Goal: Task Accomplishment & Management: Manage account settings

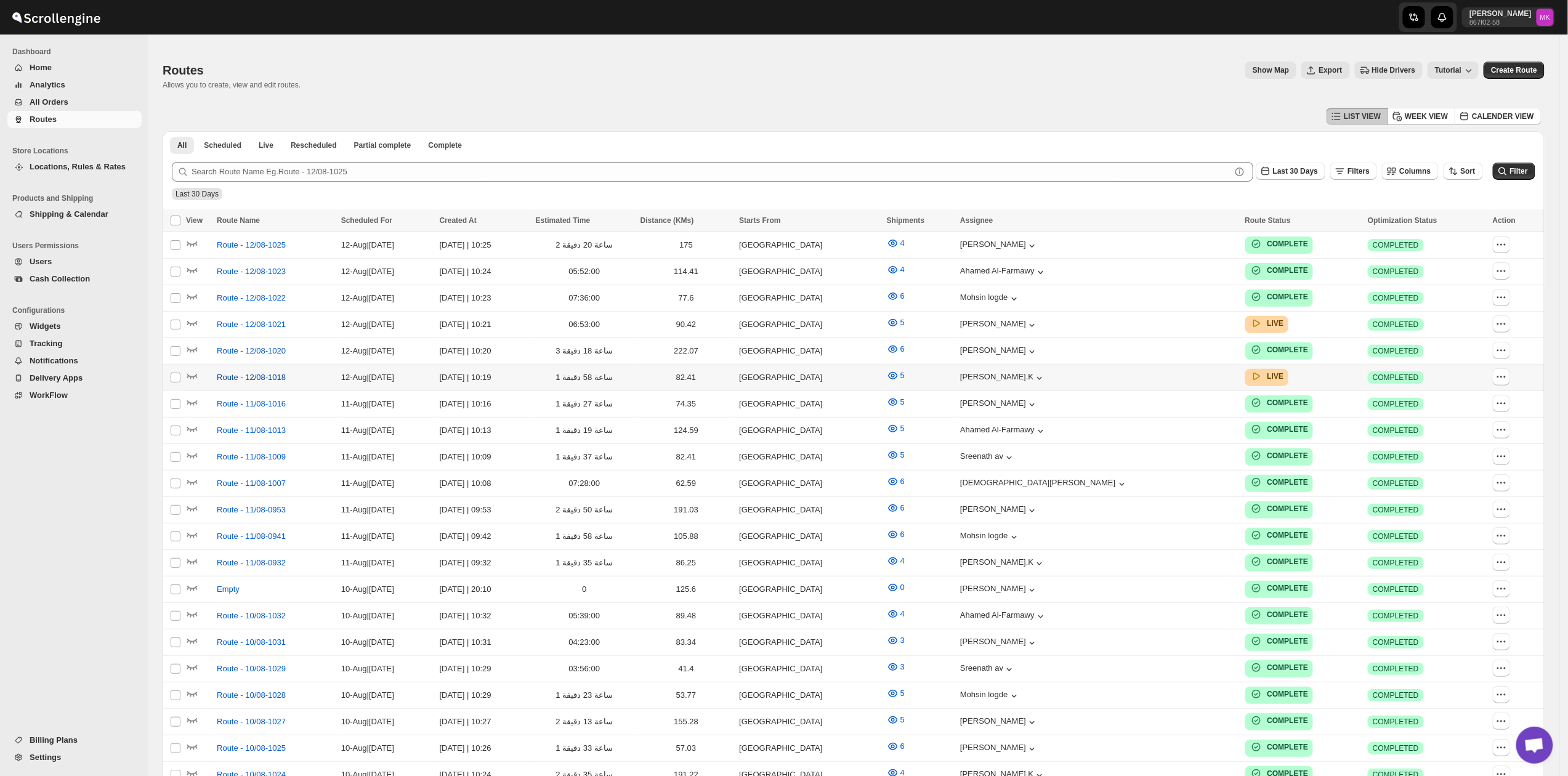
click at [233, 376] on span "Route - 12/08-1018" at bounding box center [252, 378] width 69 height 12
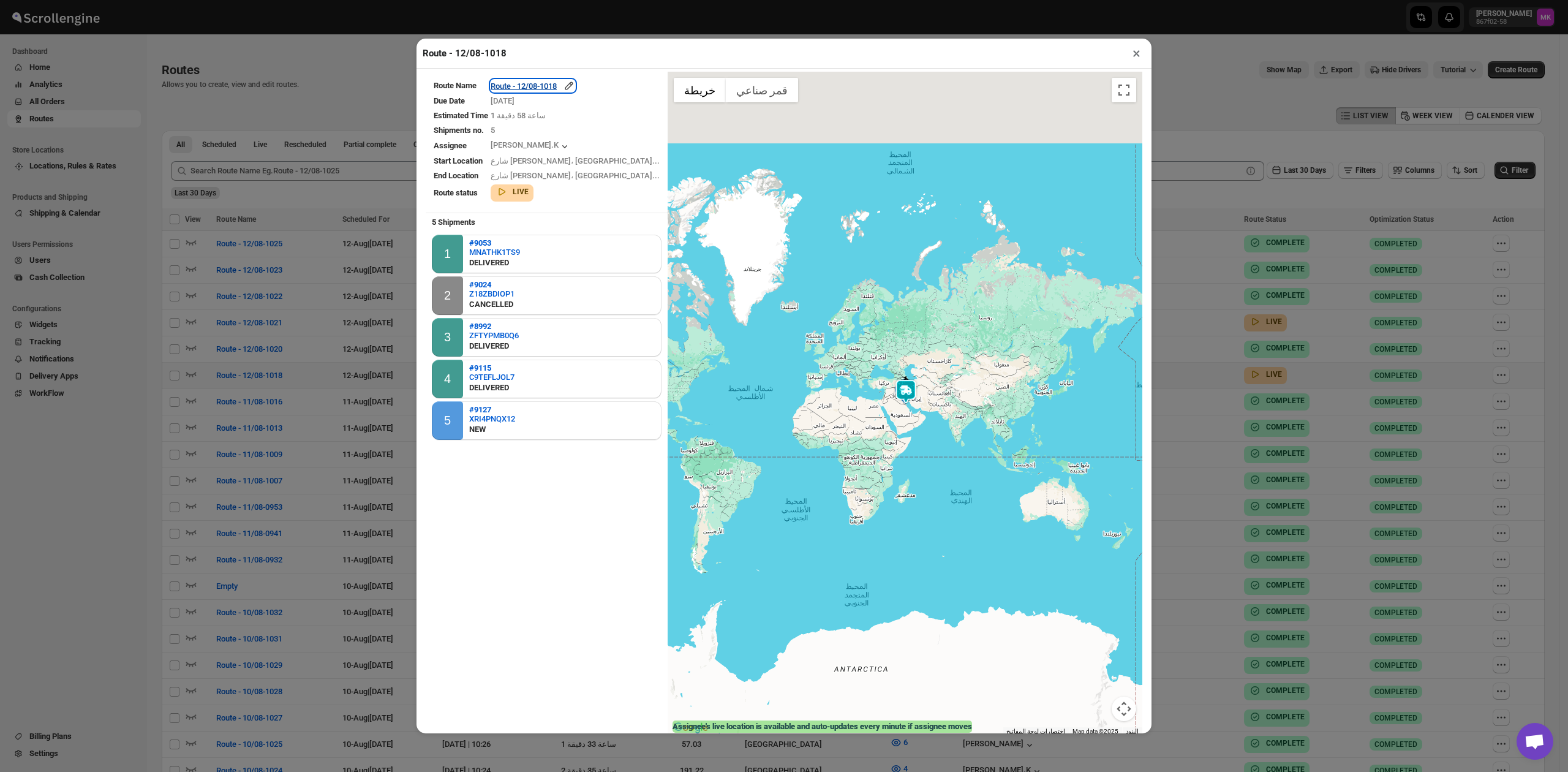
click at [553, 82] on div "Route - 12/08-1018" at bounding box center [533, 86] width 85 height 12
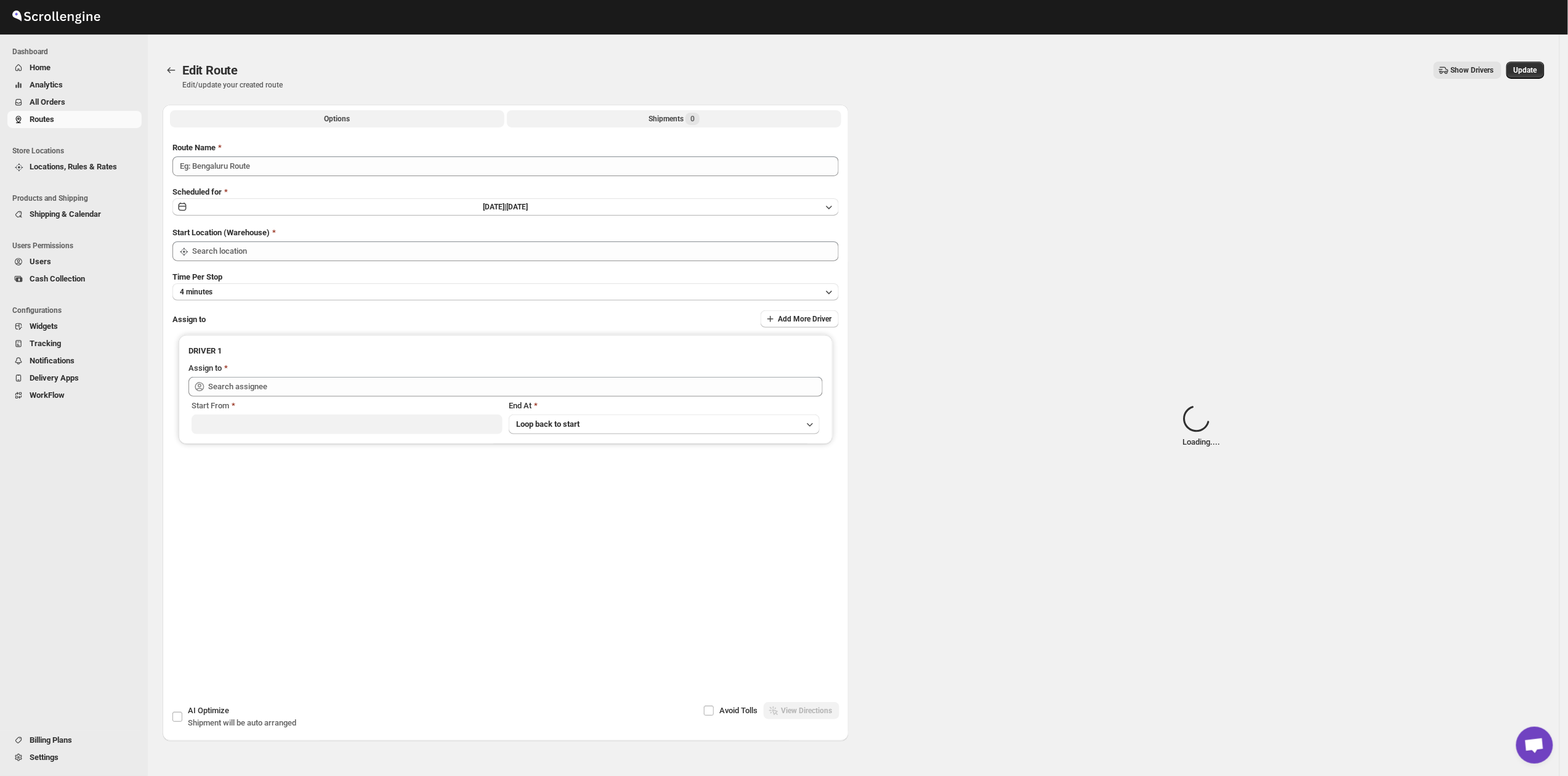
click at [666, 125] on div "Shipments 0" at bounding box center [674, 119] width 52 height 12
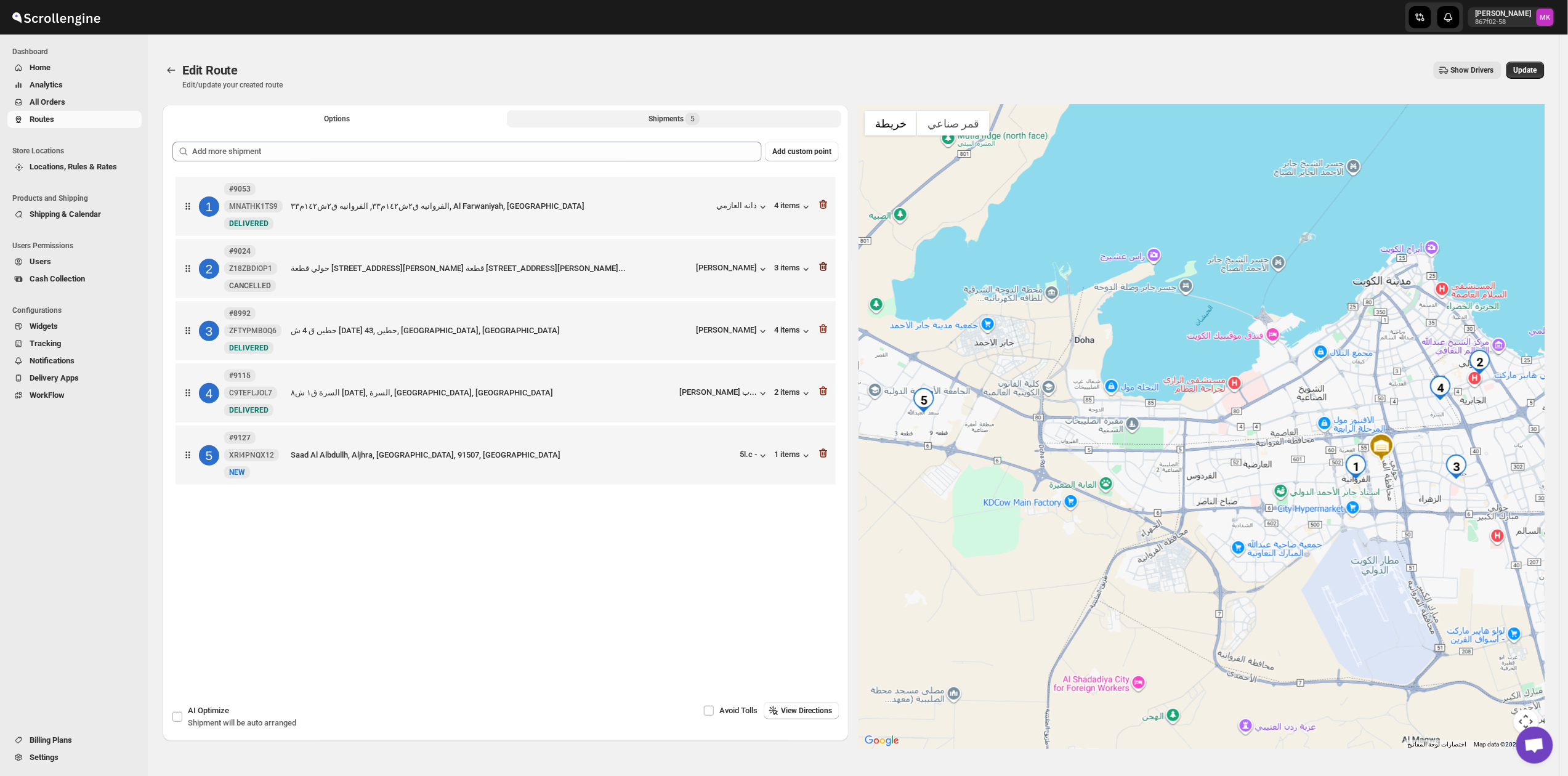
click at [826, 270] on icon "button" at bounding box center [824, 267] width 12 height 12
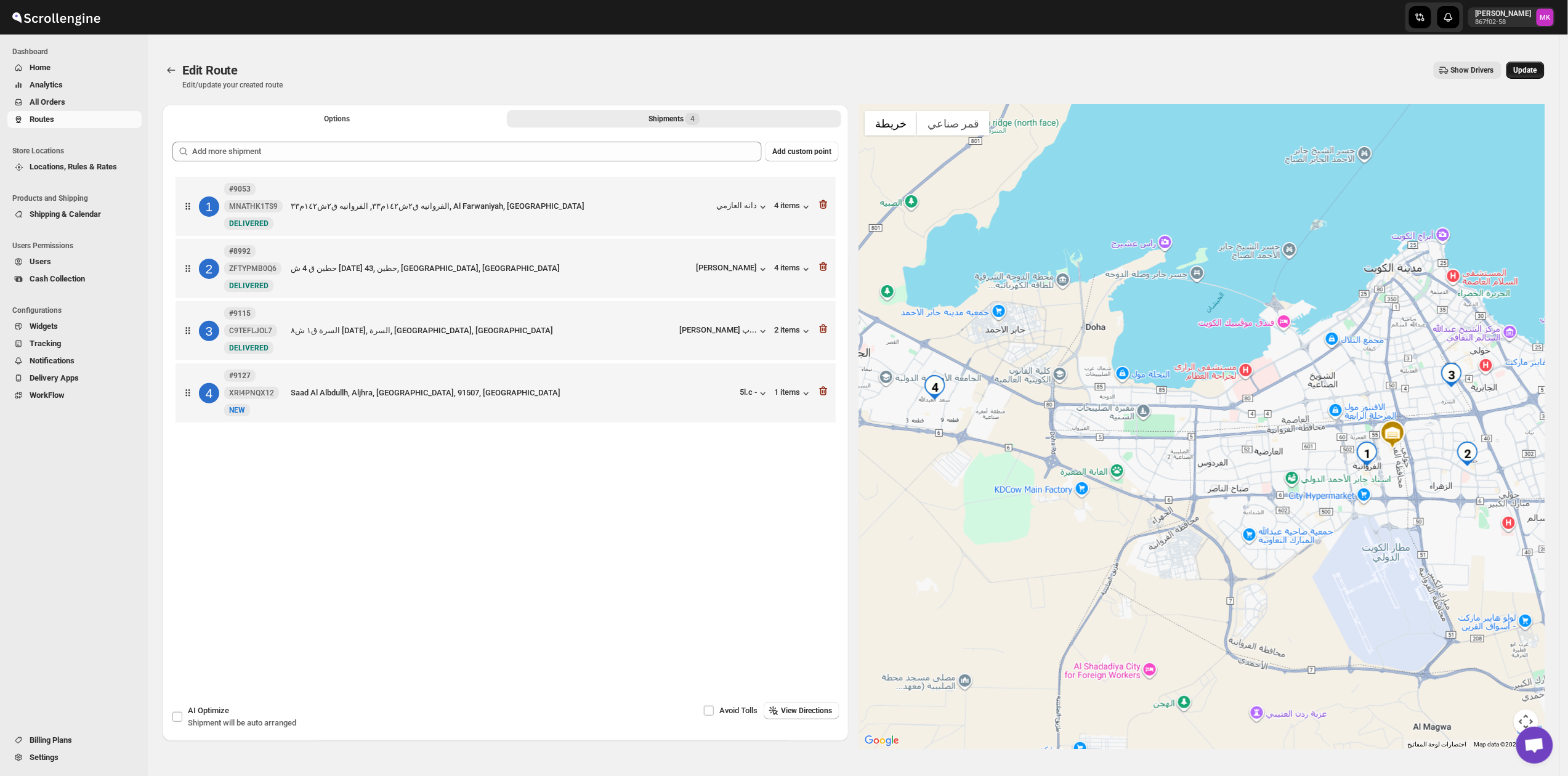
click at [1526, 76] on button "Update" at bounding box center [1525, 69] width 39 height 17
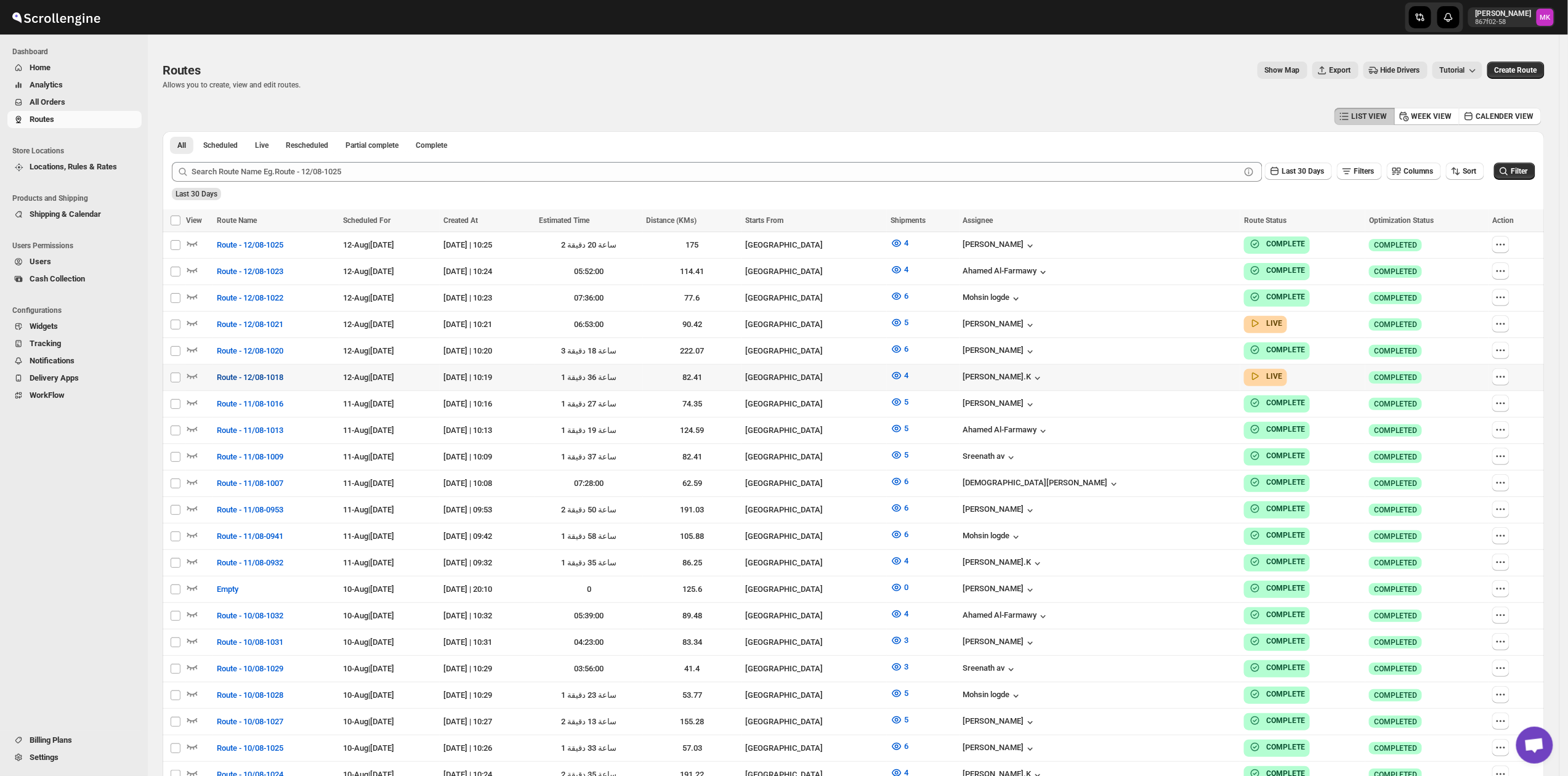
click at [252, 372] on span "Route - 12/08-1018" at bounding box center [250, 378] width 66 height 12
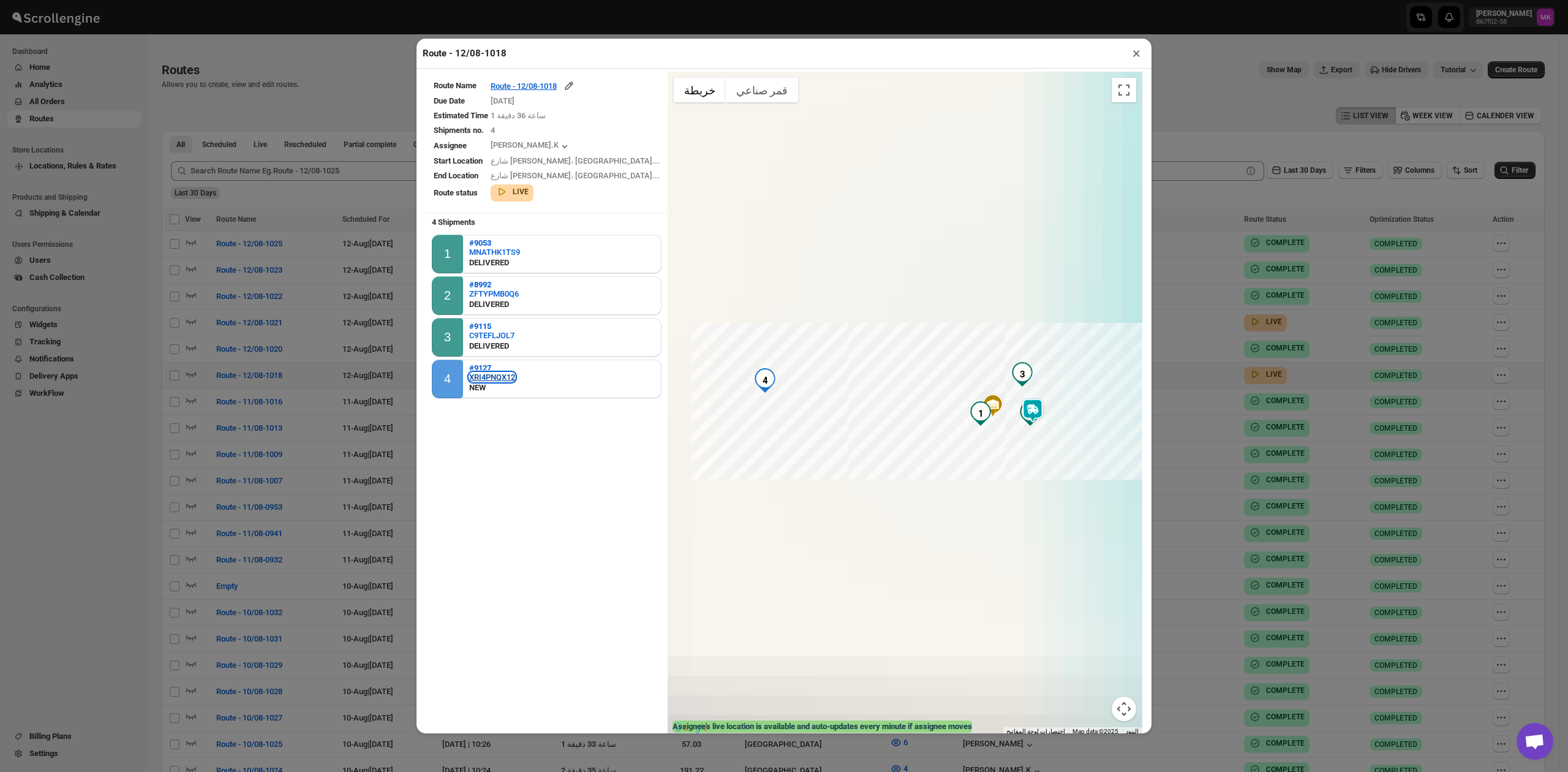
click at [486, 373] on div "XRI4PNQX12" at bounding box center [492, 377] width 46 height 9
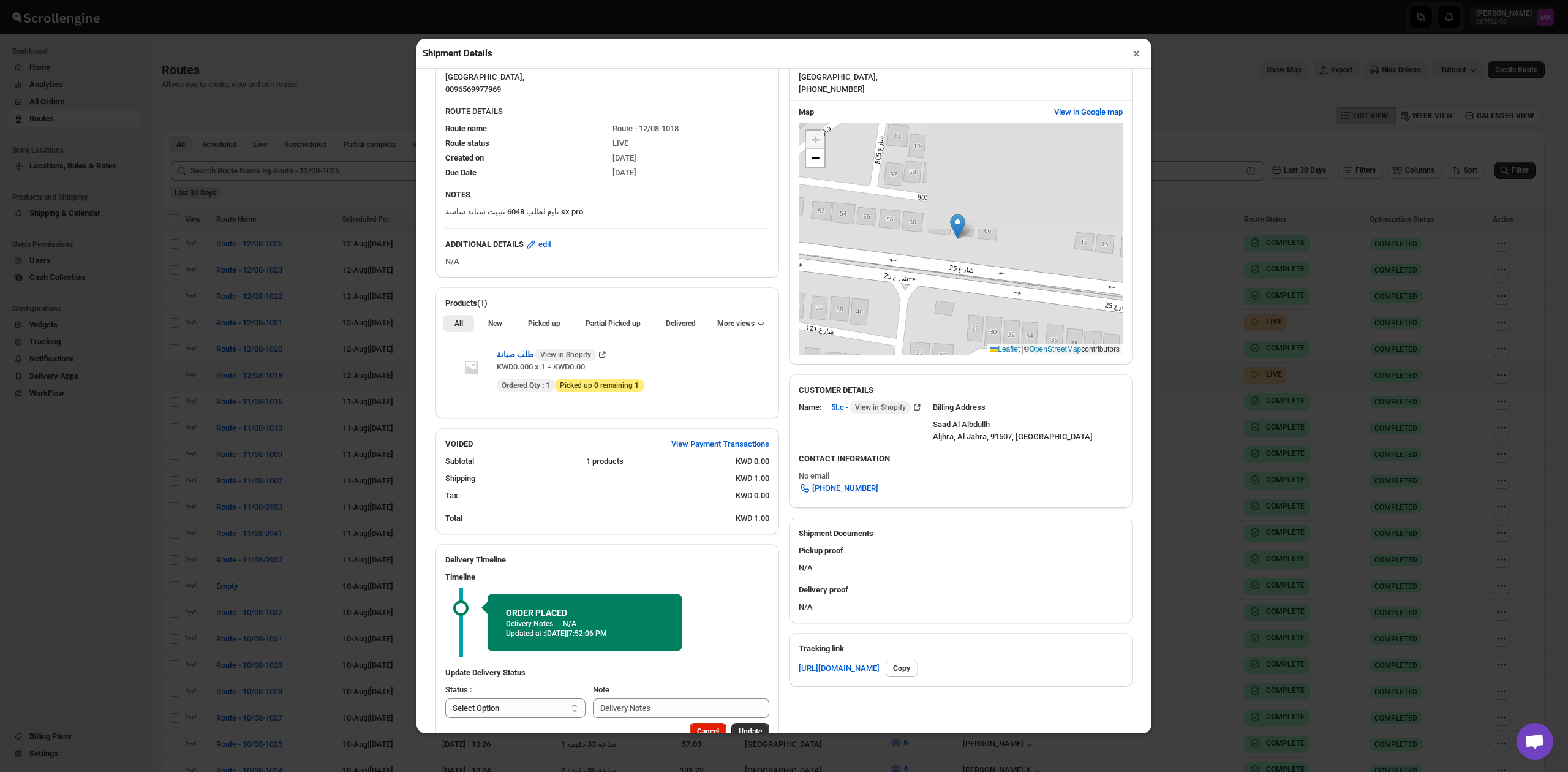
scroll to position [160, 0]
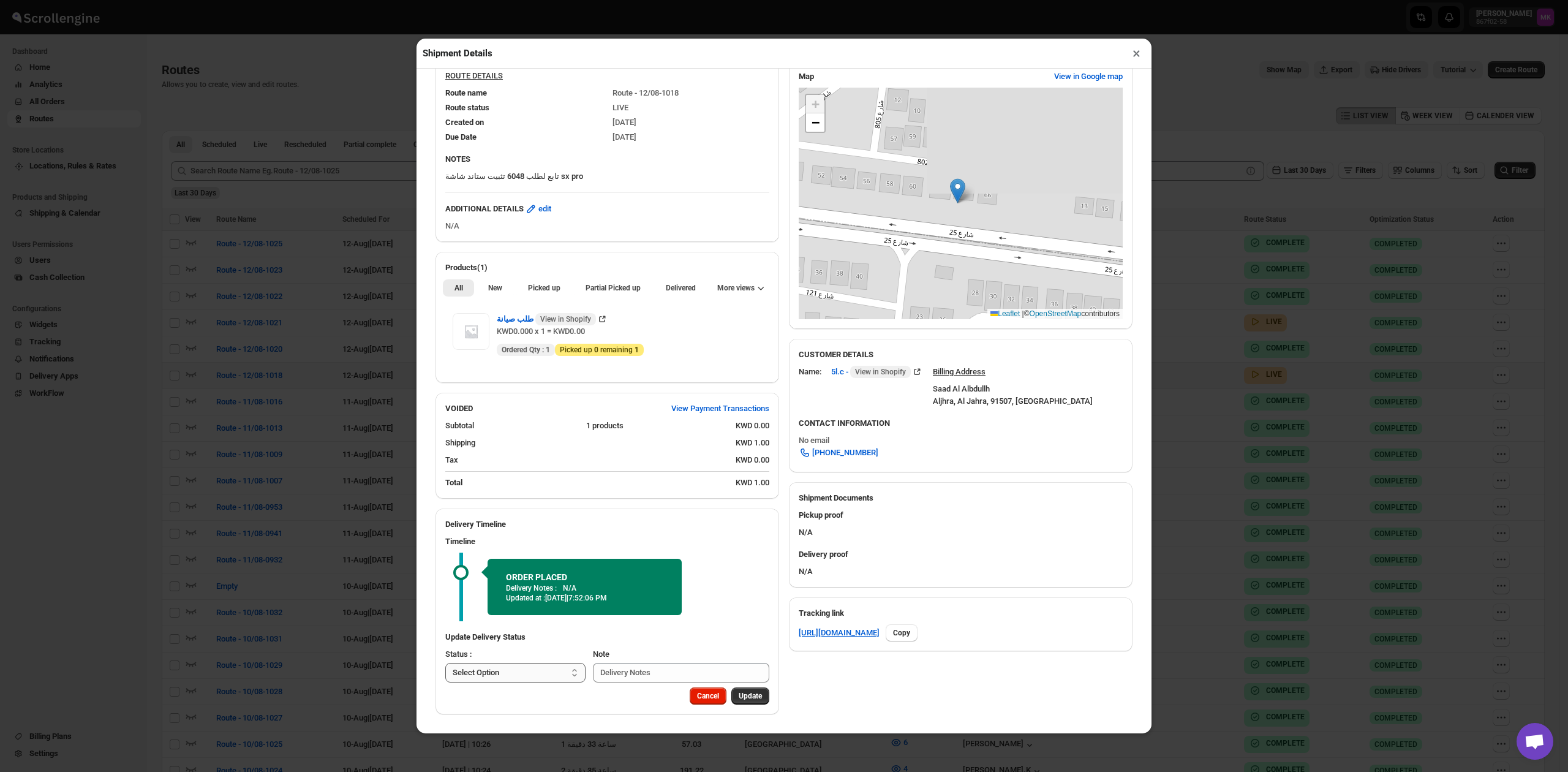
click at [556, 663] on select "Select Option PICKED UP DELIVERED CANCELLED" at bounding box center [515, 672] width 140 height 20
select select "PICKED_UP"
click at [445, 663] on select "Select Option PICKED UP DELIVERED CANCELLED" at bounding box center [515, 672] width 140 height 20
click at [749, 690] on button "Pick Products" at bounding box center [739, 695] width 61 height 17
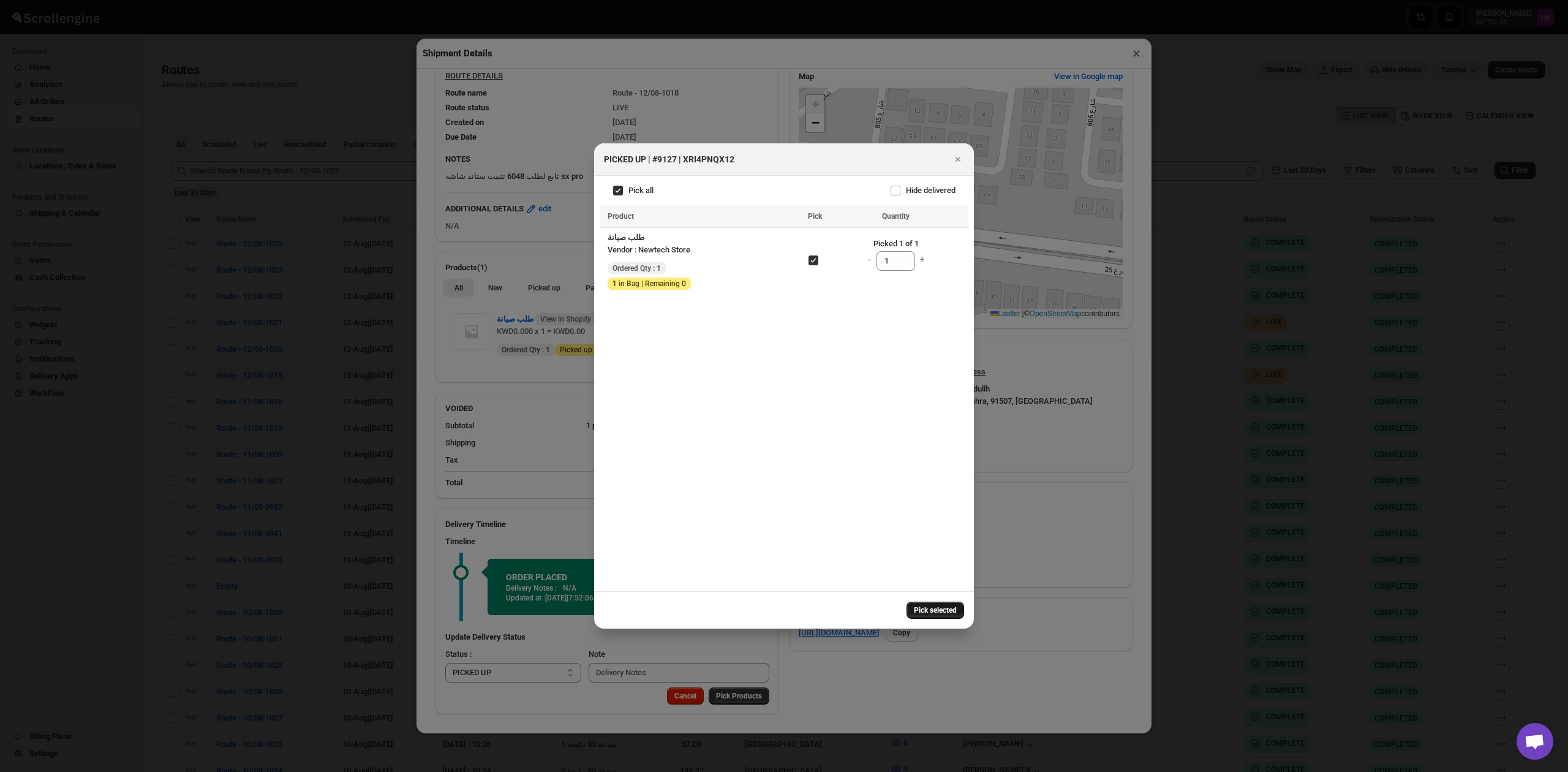
click at [931, 613] on span "Pick selected" at bounding box center [935, 610] width 43 height 10
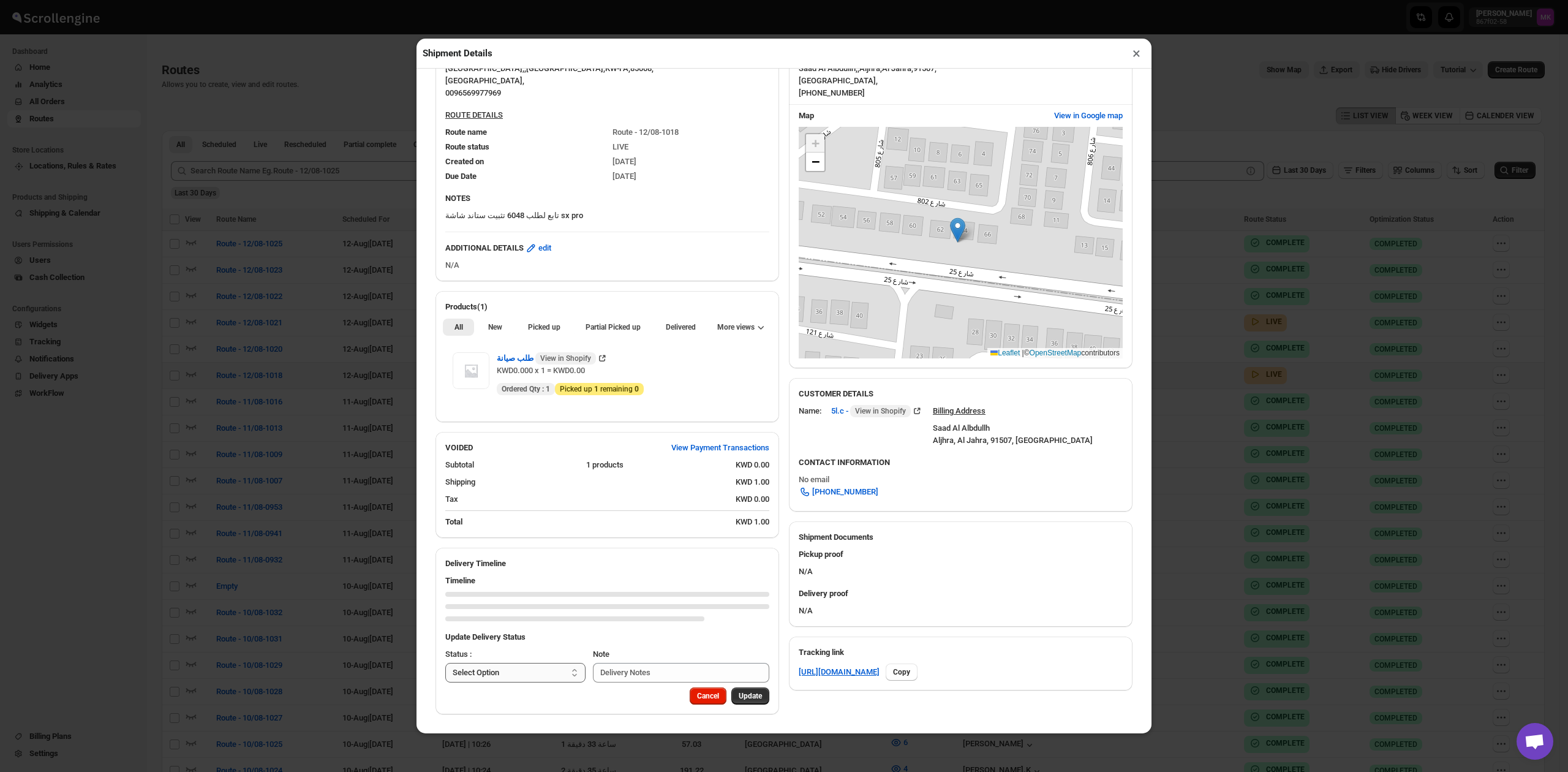
scroll to position [120, 0]
click at [546, 669] on select "Select Option PICKED UP DELIVERED CANCELLED" at bounding box center [515, 672] width 140 height 20
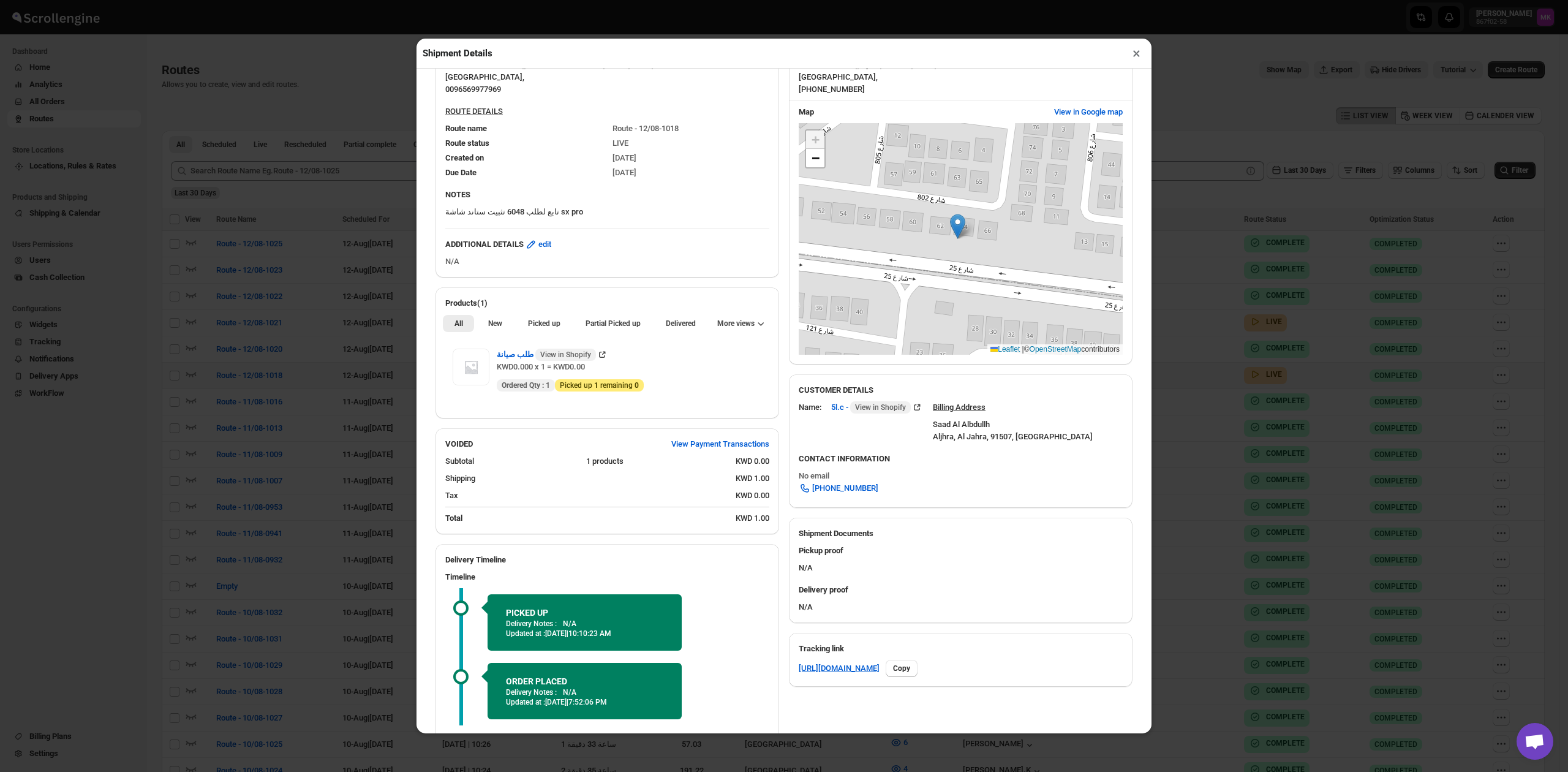
scroll to position [228, 0]
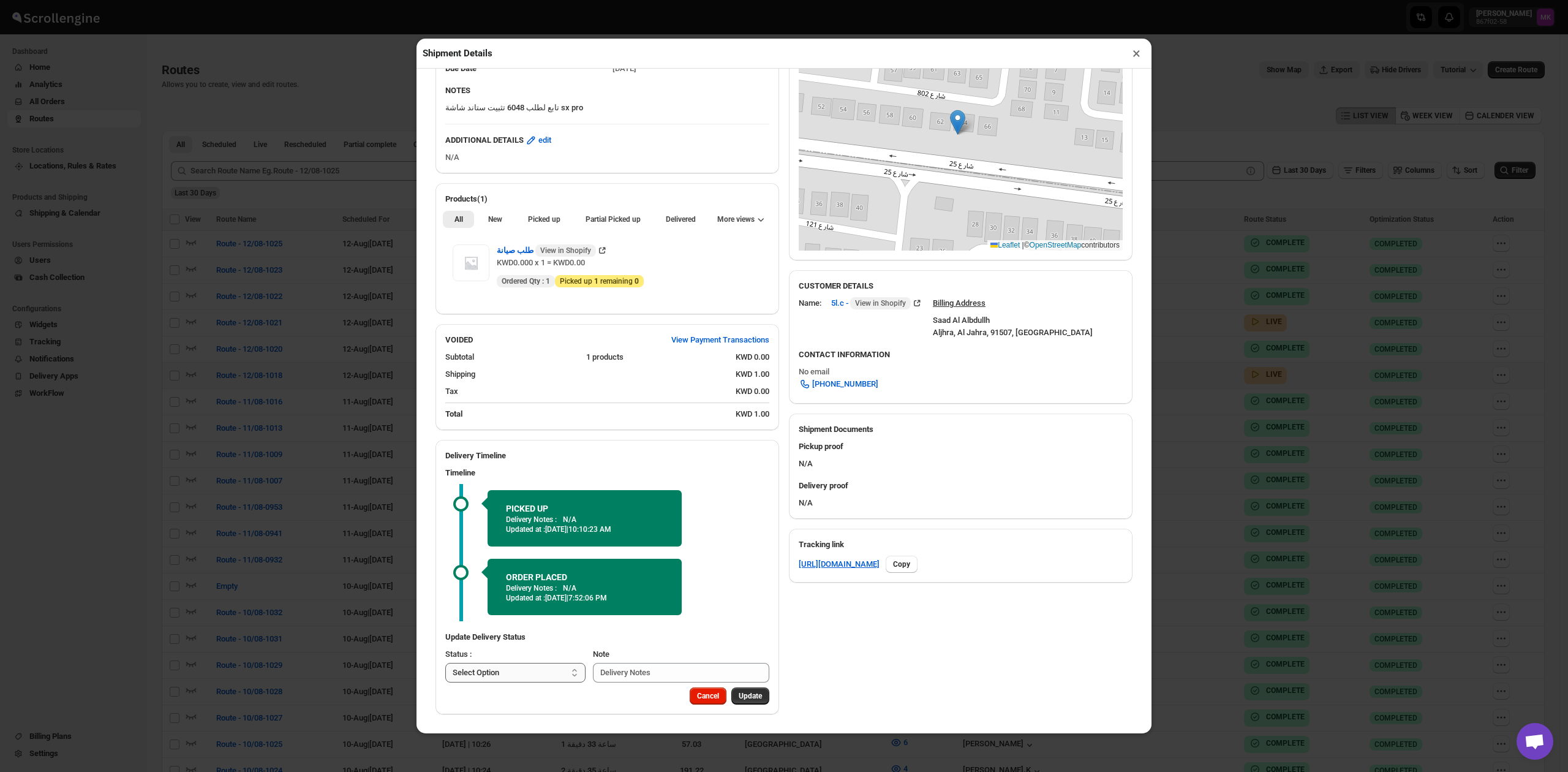
click at [478, 666] on select "Select Option PICKED UP DELIVERED CANCELLED" at bounding box center [515, 672] width 140 height 20
select select "DELIVERED"
click at [445, 663] on select "Select Option PICKED UP DELIVERED CANCELLED" at bounding box center [515, 672] width 140 height 20
click at [744, 697] on span "Pick Products" at bounding box center [739, 696] width 46 height 10
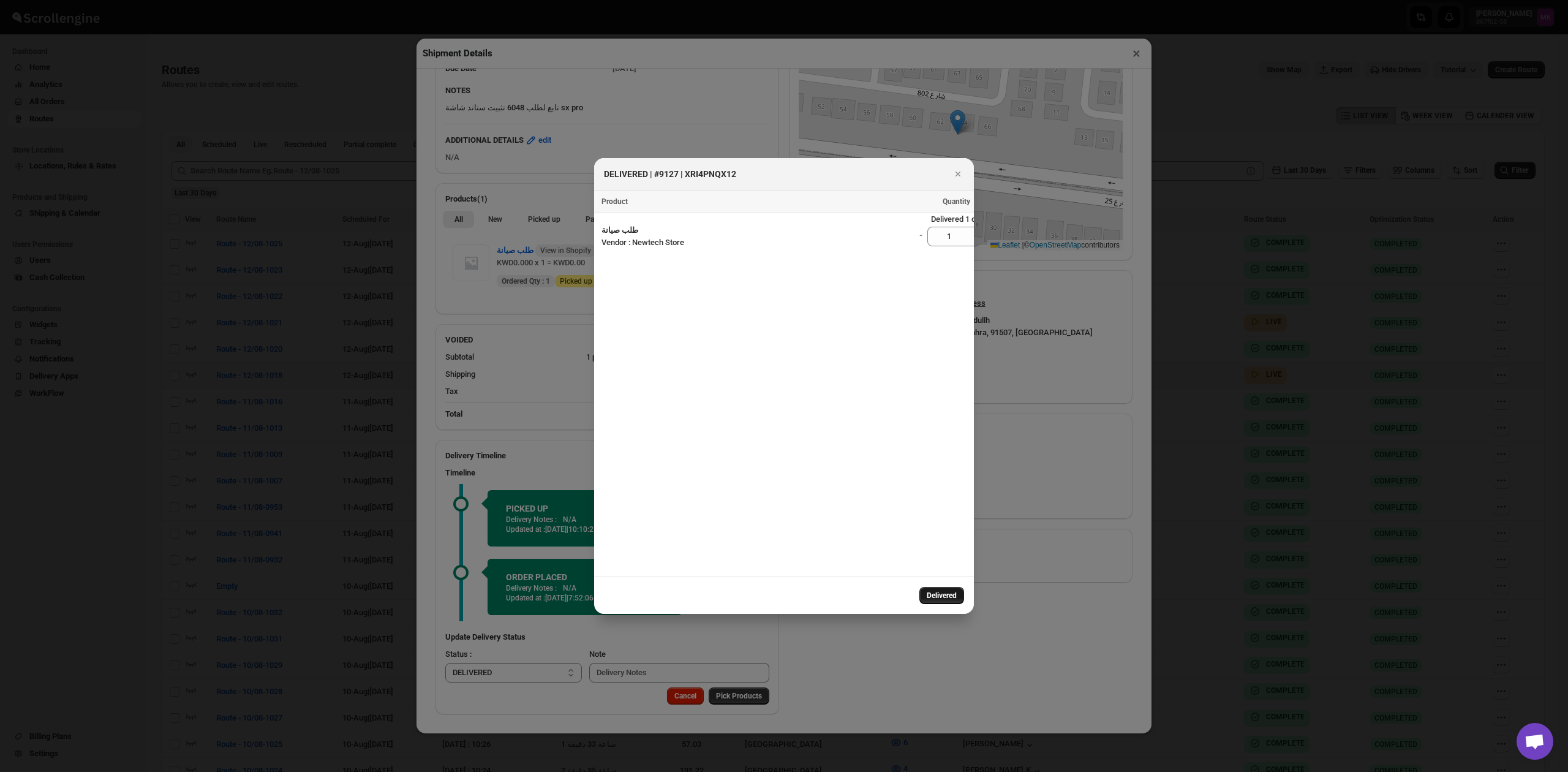
click at [926, 592] on span "Delivered" at bounding box center [941, 596] width 30 height 10
select select
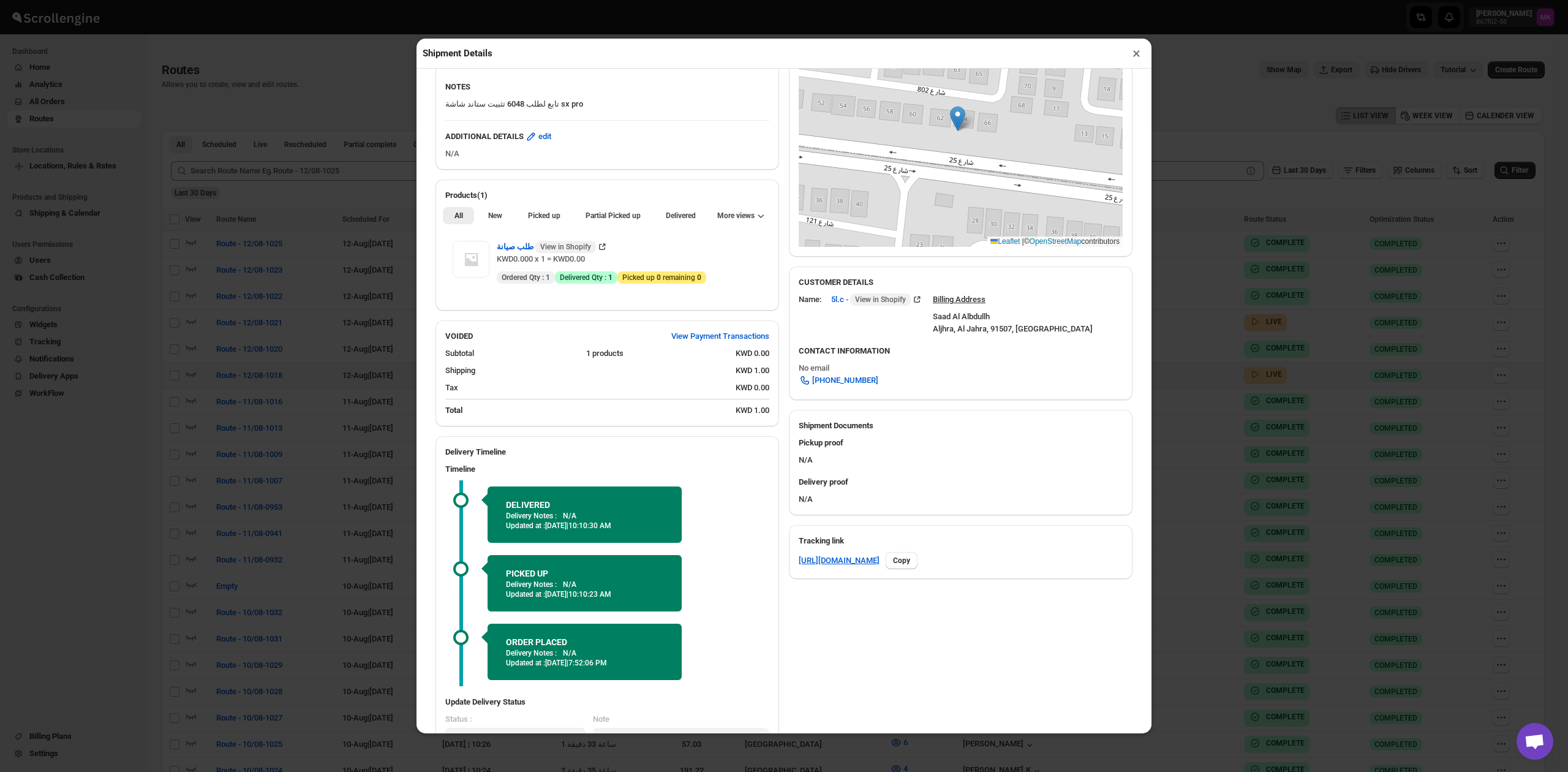
drag, startPoint x: 1140, startPoint y: 52, endPoint x: 1140, endPoint y: 71, distance: 19.0
click at [1140, 52] on button "×" at bounding box center [1136, 52] width 18 height 17
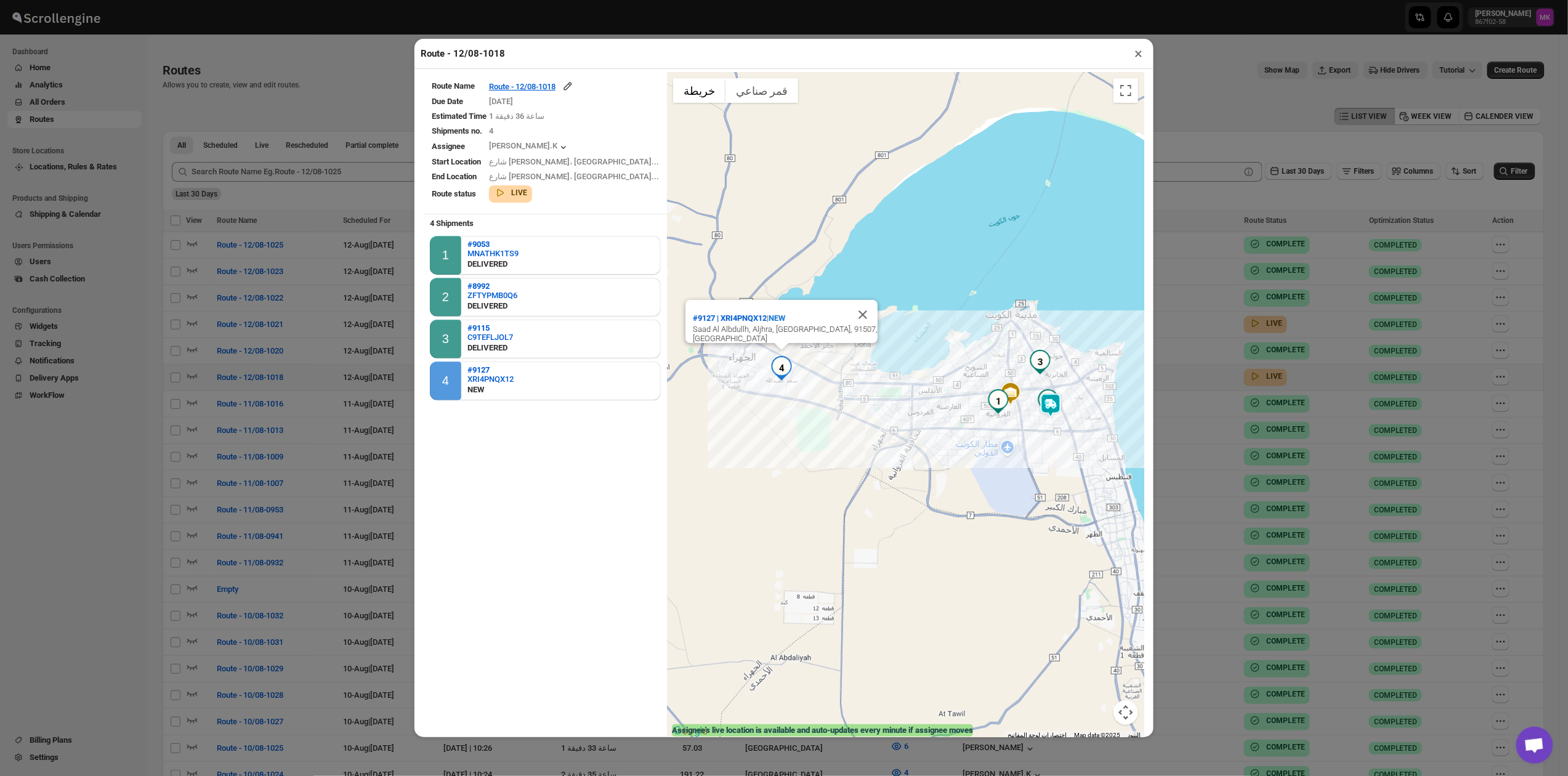
click at [1135, 55] on button "×" at bounding box center [1139, 53] width 18 height 17
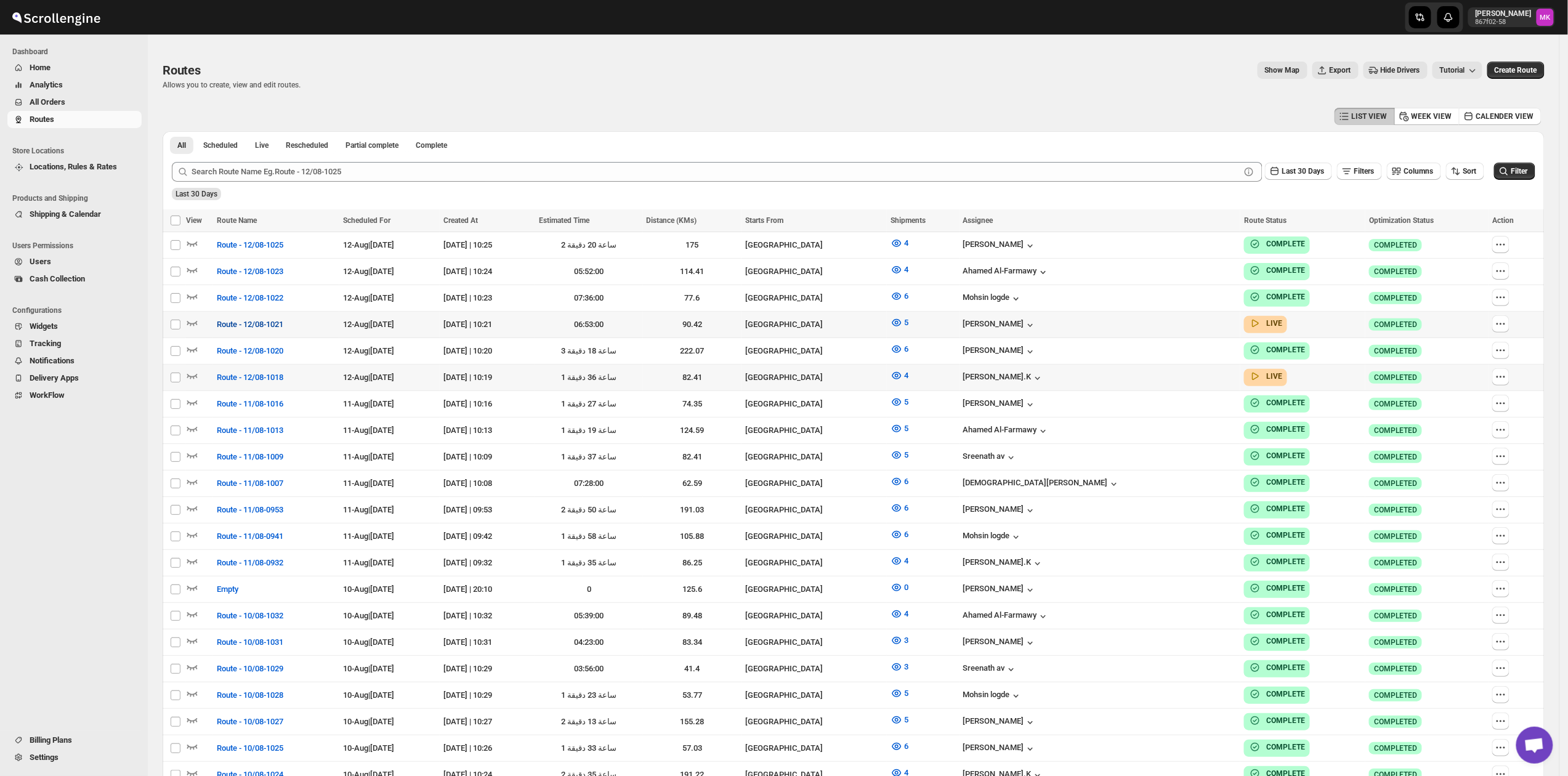
click at [238, 318] on span "Route - 12/08-1021" at bounding box center [250, 324] width 66 height 12
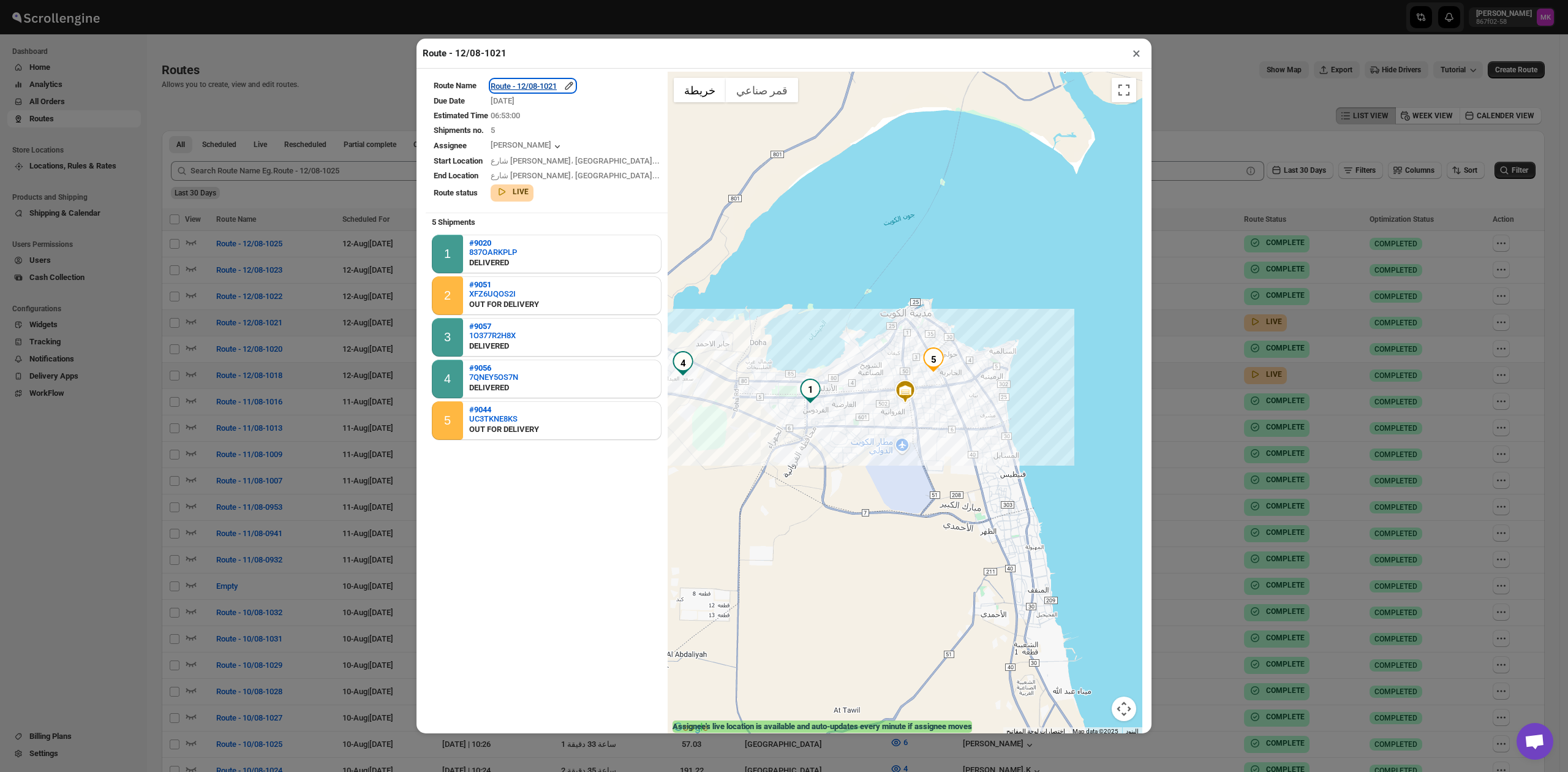
click at [559, 87] on div "Route - 12/08-1021" at bounding box center [533, 86] width 85 height 12
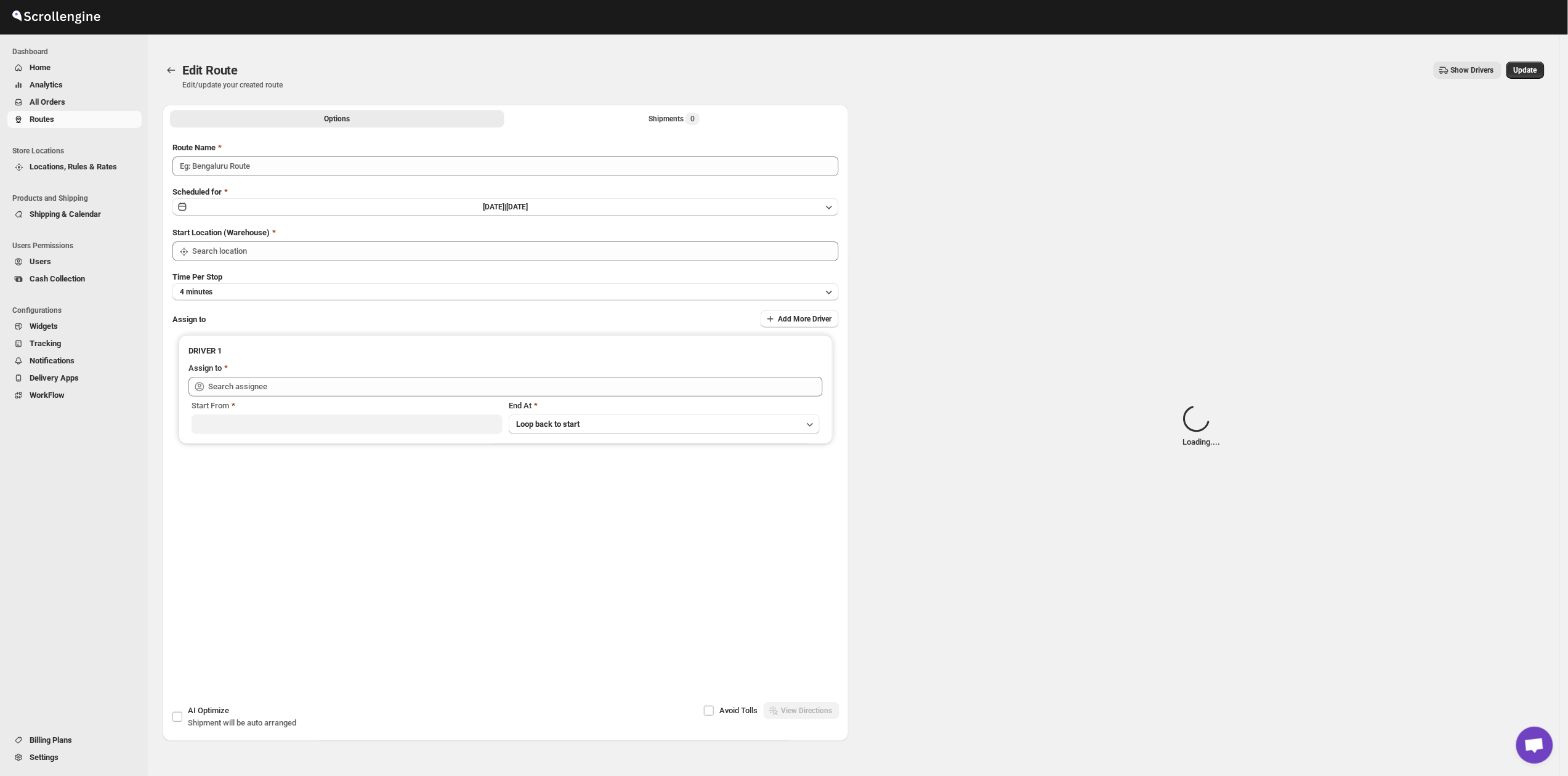
type input "Route - 12/08-1021"
click at [643, 130] on div "Options Shipments Loading... More views Options Shipments Loading... More views" at bounding box center [505, 118] width 686 height 27
type input "[GEOGRAPHIC_DATA]"
type input "[PERSON_NAME] ([EMAIL_ADDRESS][DOMAIN_NAME])"
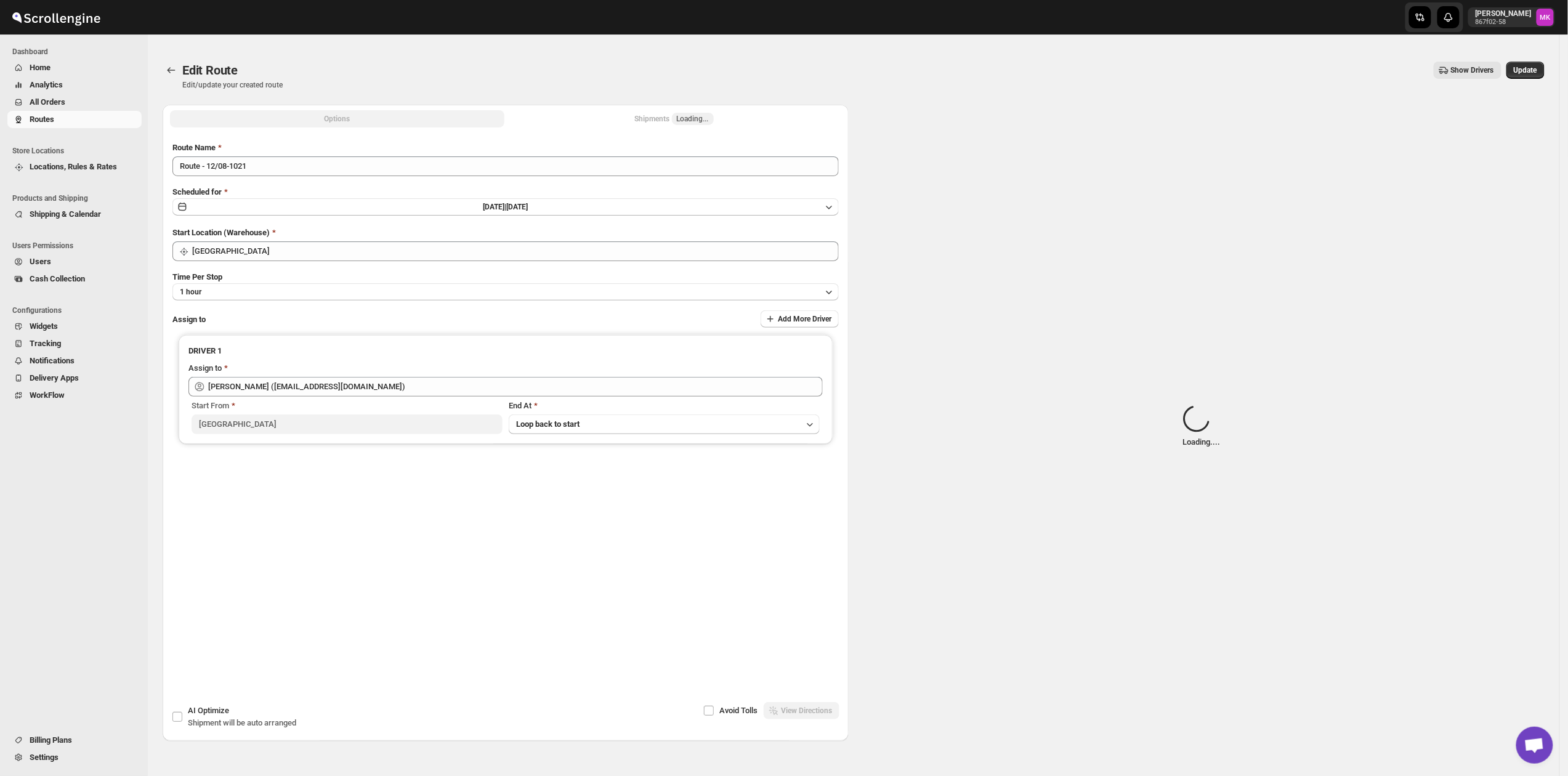
click at [657, 120] on div "Shipments Loading..." at bounding box center [675, 119] width 79 height 12
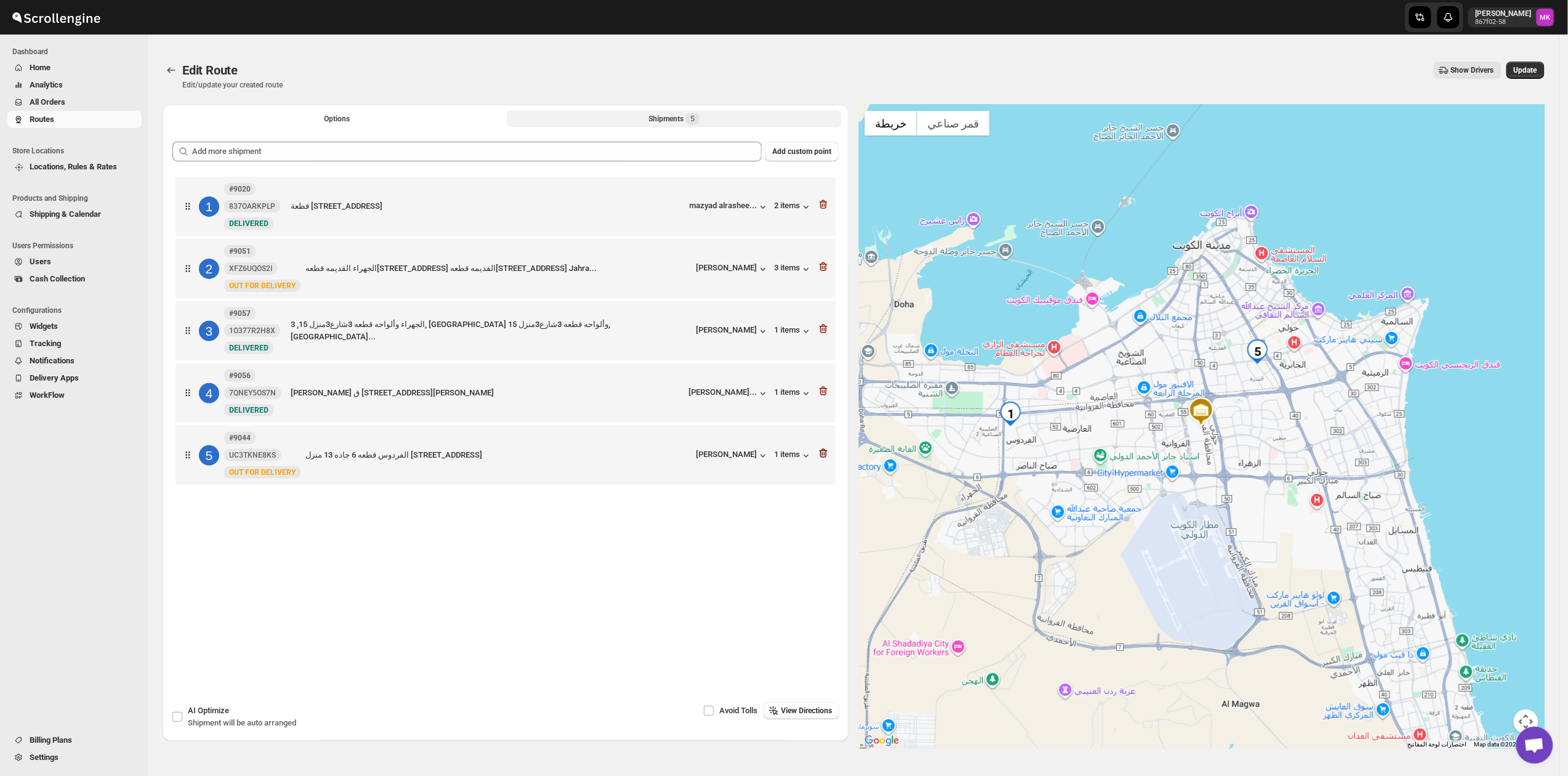
click at [827, 453] on icon "button" at bounding box center [824, 453] width 12 height 12
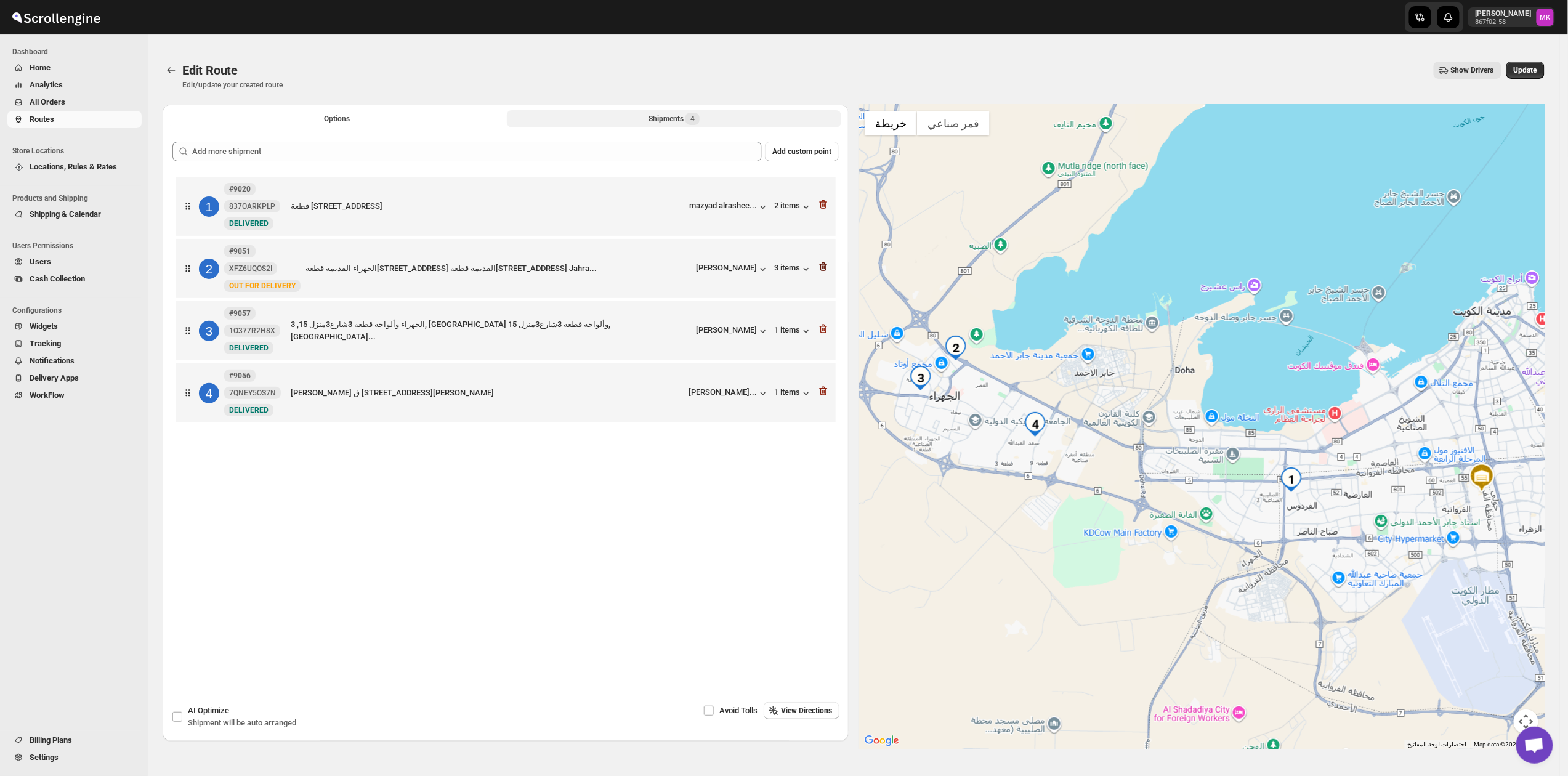
click at [827, 271] on icon "button" at bounding box center [824, 267] width 12 height 12
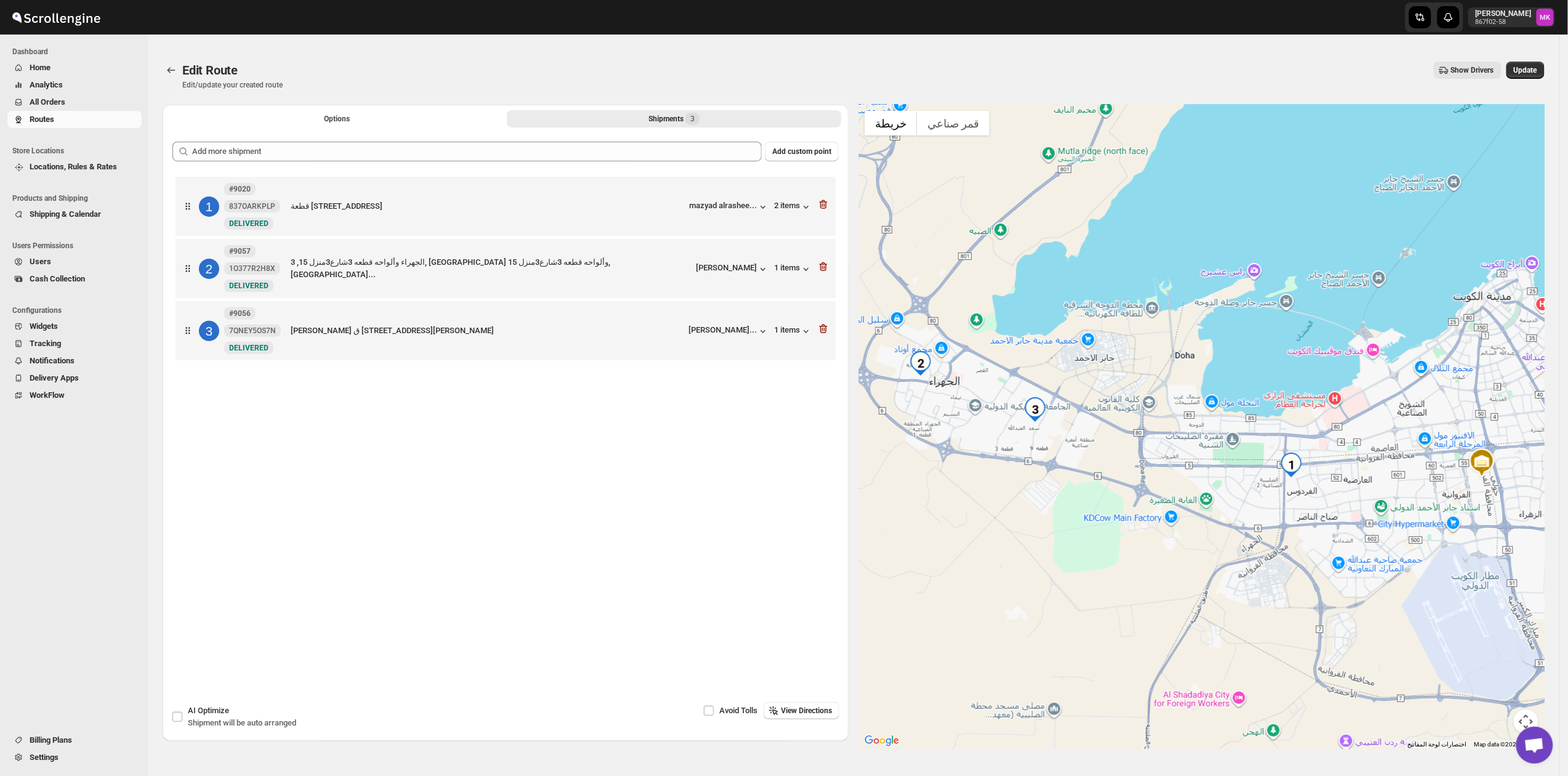
click at [1530, 82] on div "Edit Route Edit/update your created route Show Drivers More actions Show Driver…" at bounding box center [853, 75] width 1383 height 29
click at [1535, 62] on button "Update" at bounding box center [1525, 69] width 39 height 17
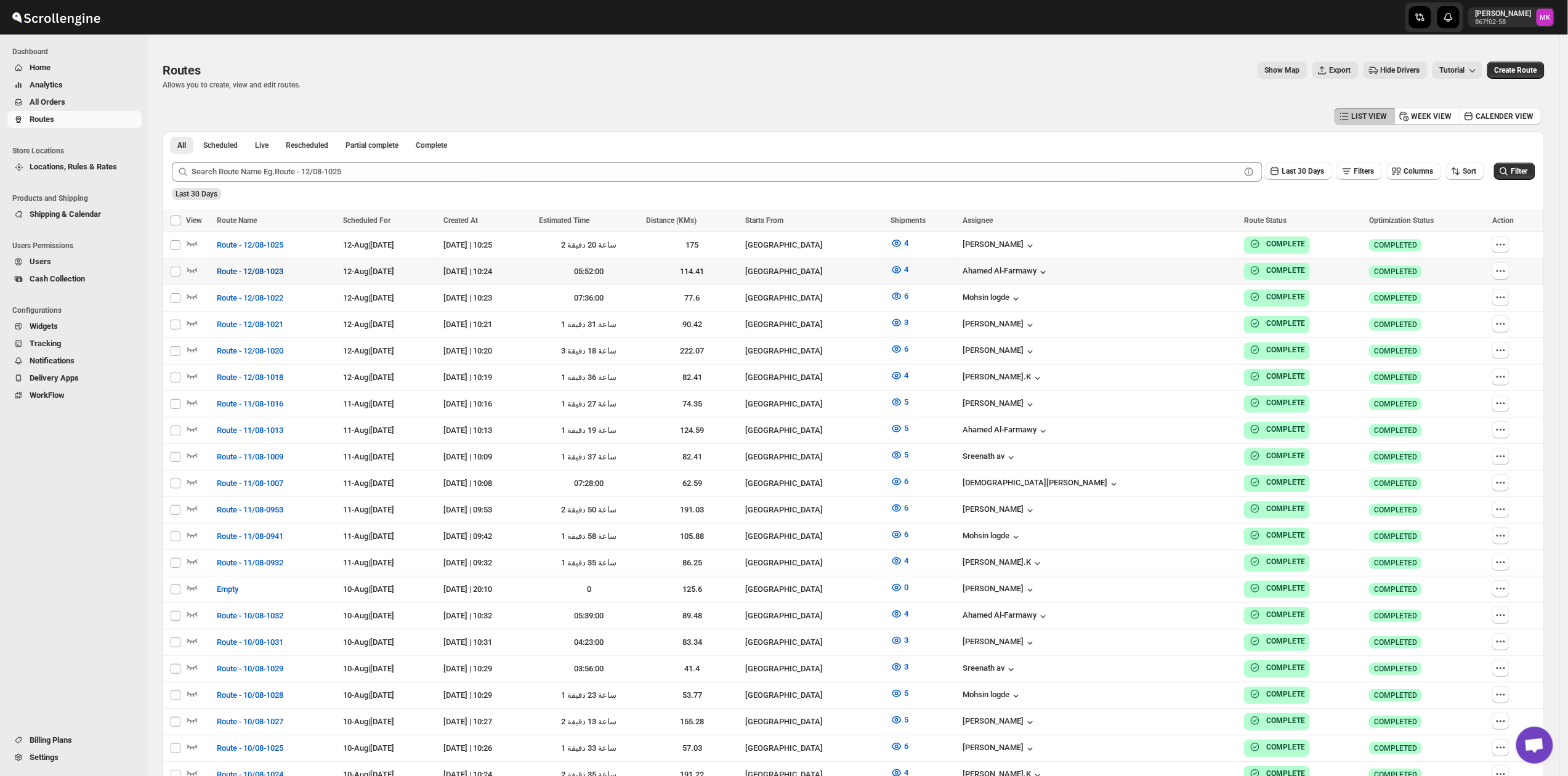
click at [255, 275] on span "Route - 12/08-1023" at bounding box center [250, 272] width 66 height 12
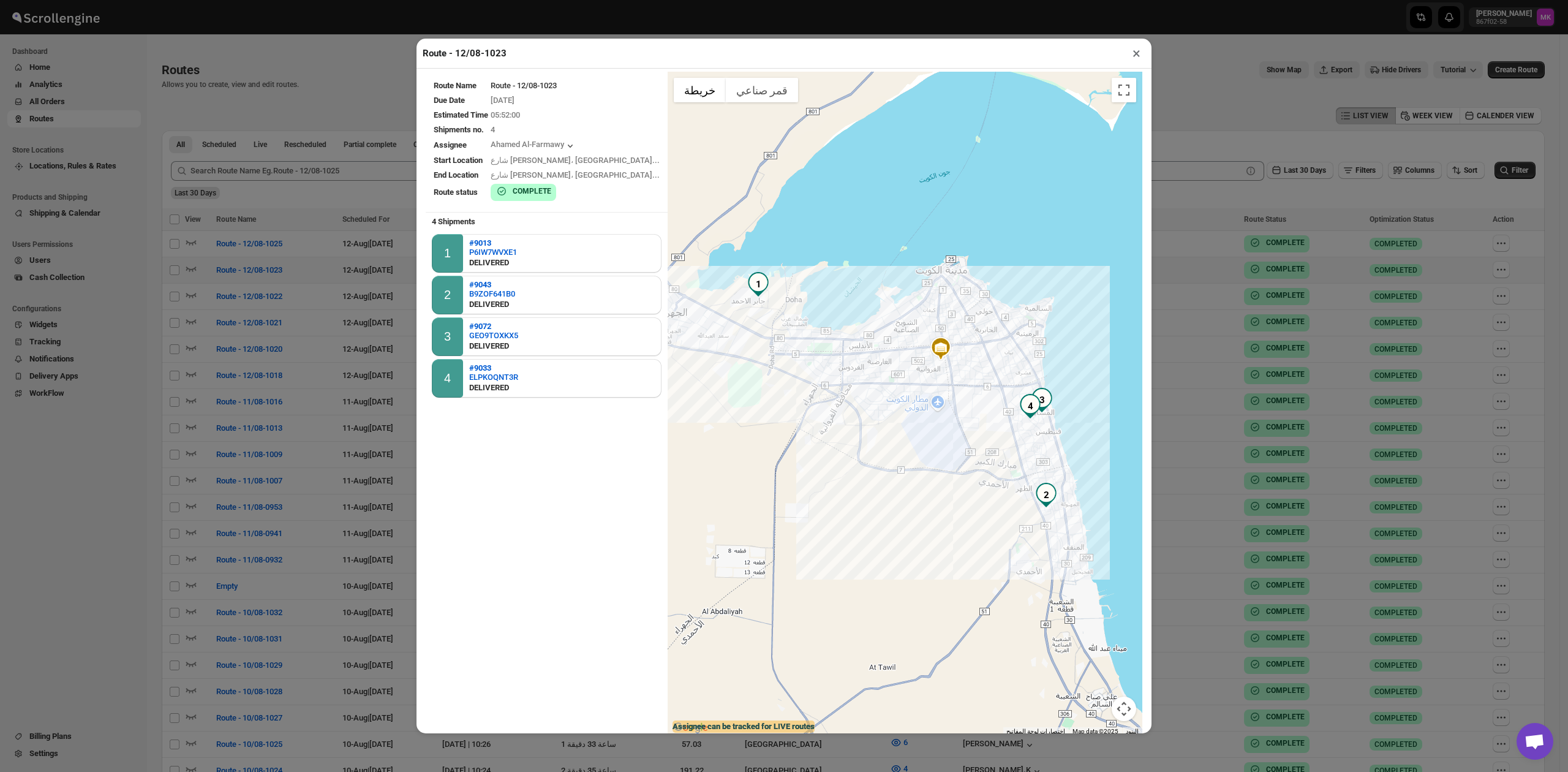
click at [1132, 52] on button "×" at bounding box center [1136, 52] width 18 height 17
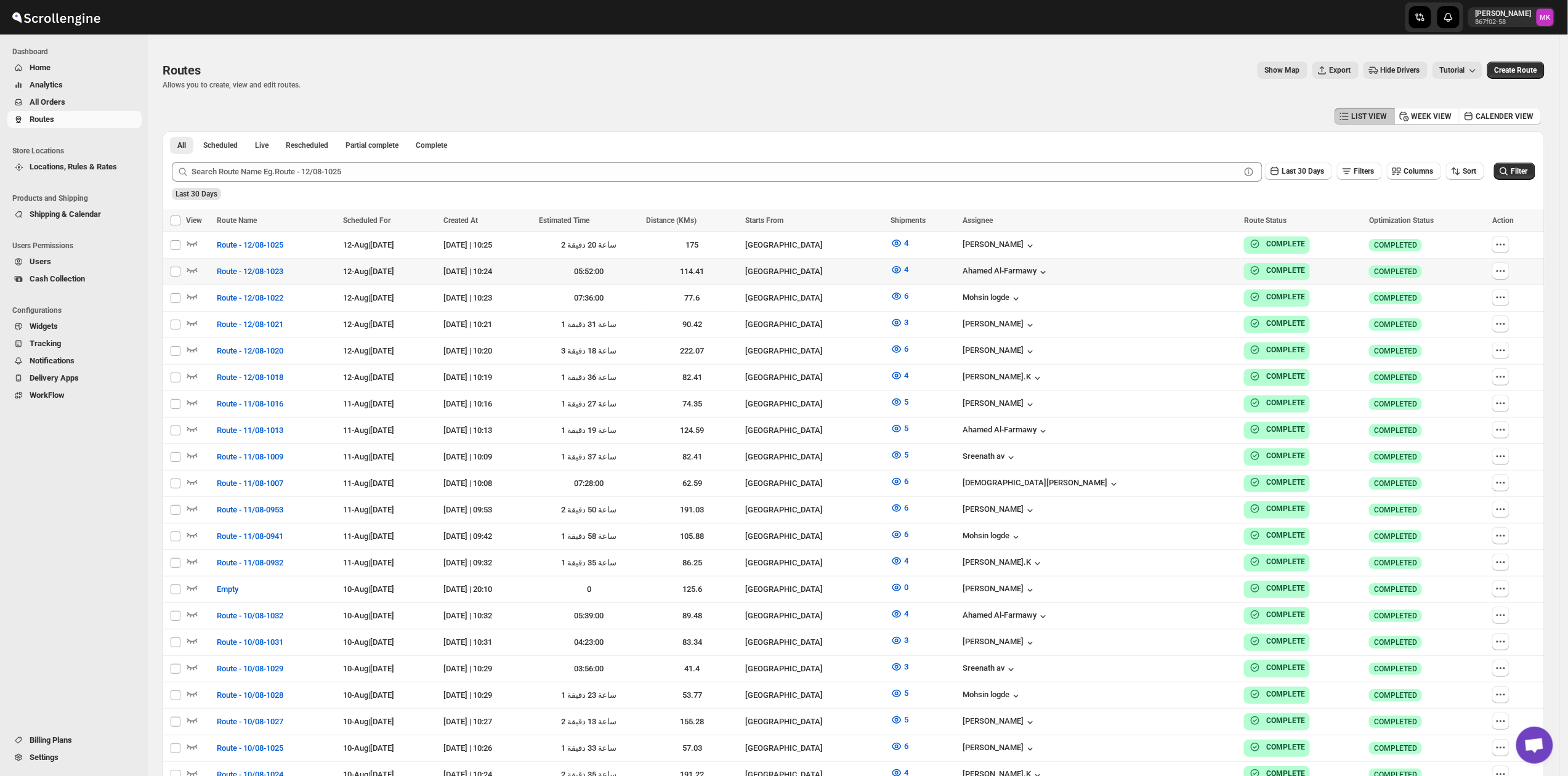
click at [88, 100] on span "All Orders" at bounding box center [84, 102] width 110 height 12
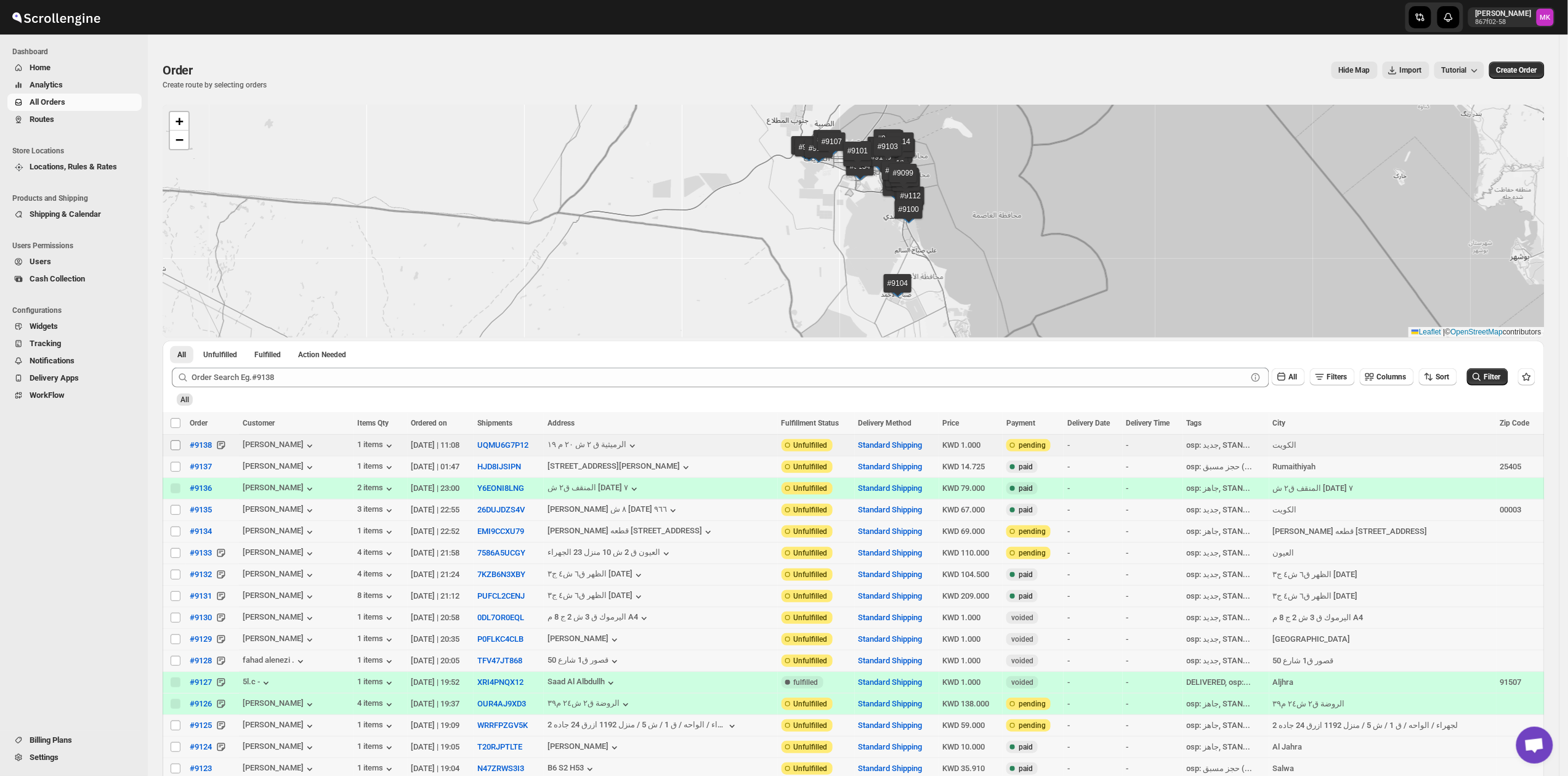
click at [178, 444] on input "Select order" at bounding box center [175, 445] width 10 height 10
checkbox input "true"
click at [309, 424] on span "Add To Existing Route" at bounding box center [329, 423] width 73 height 10
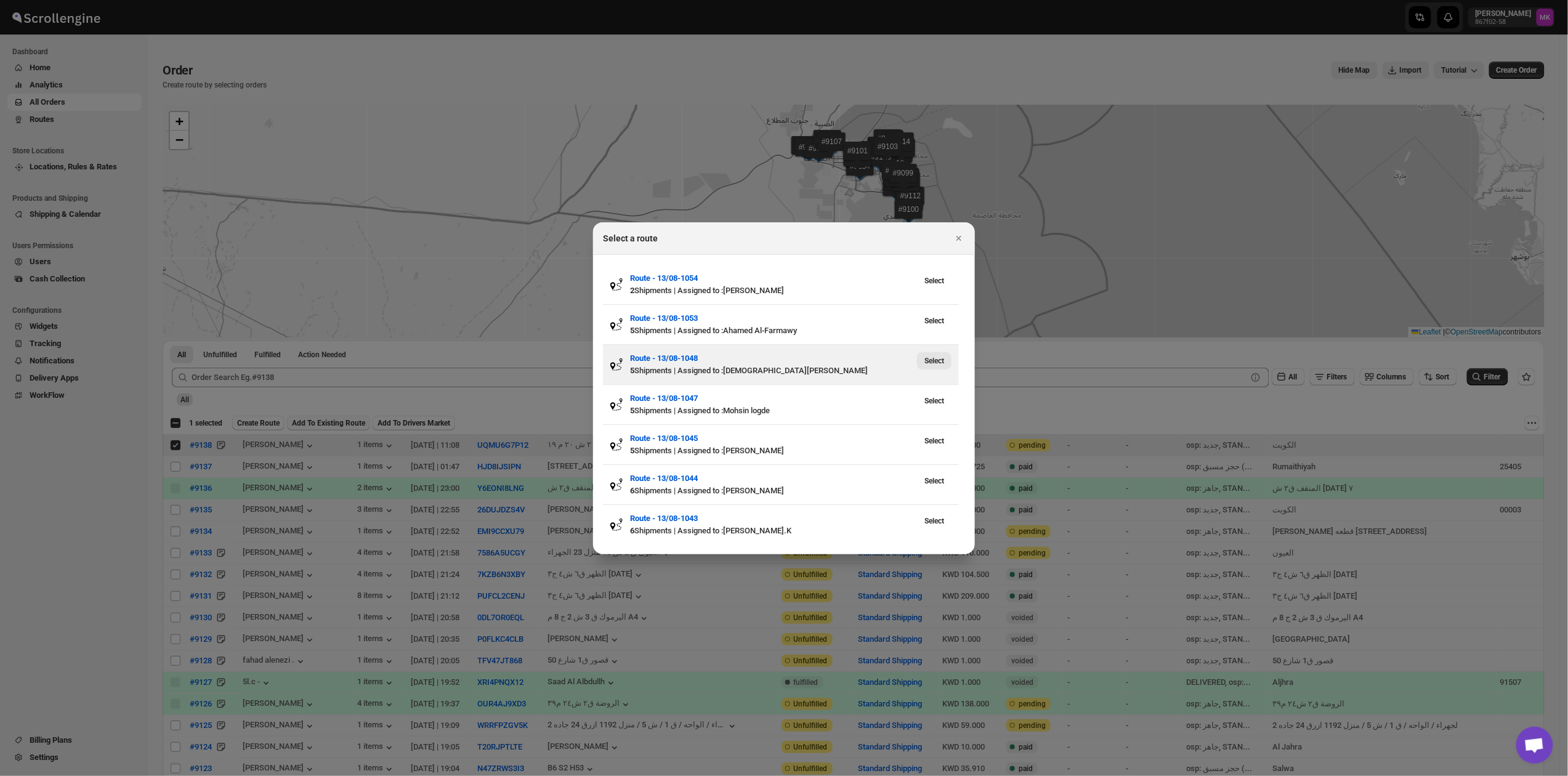
click at [934, 361] on span "Select" at bounding box center [935, 361] width 20 height 10
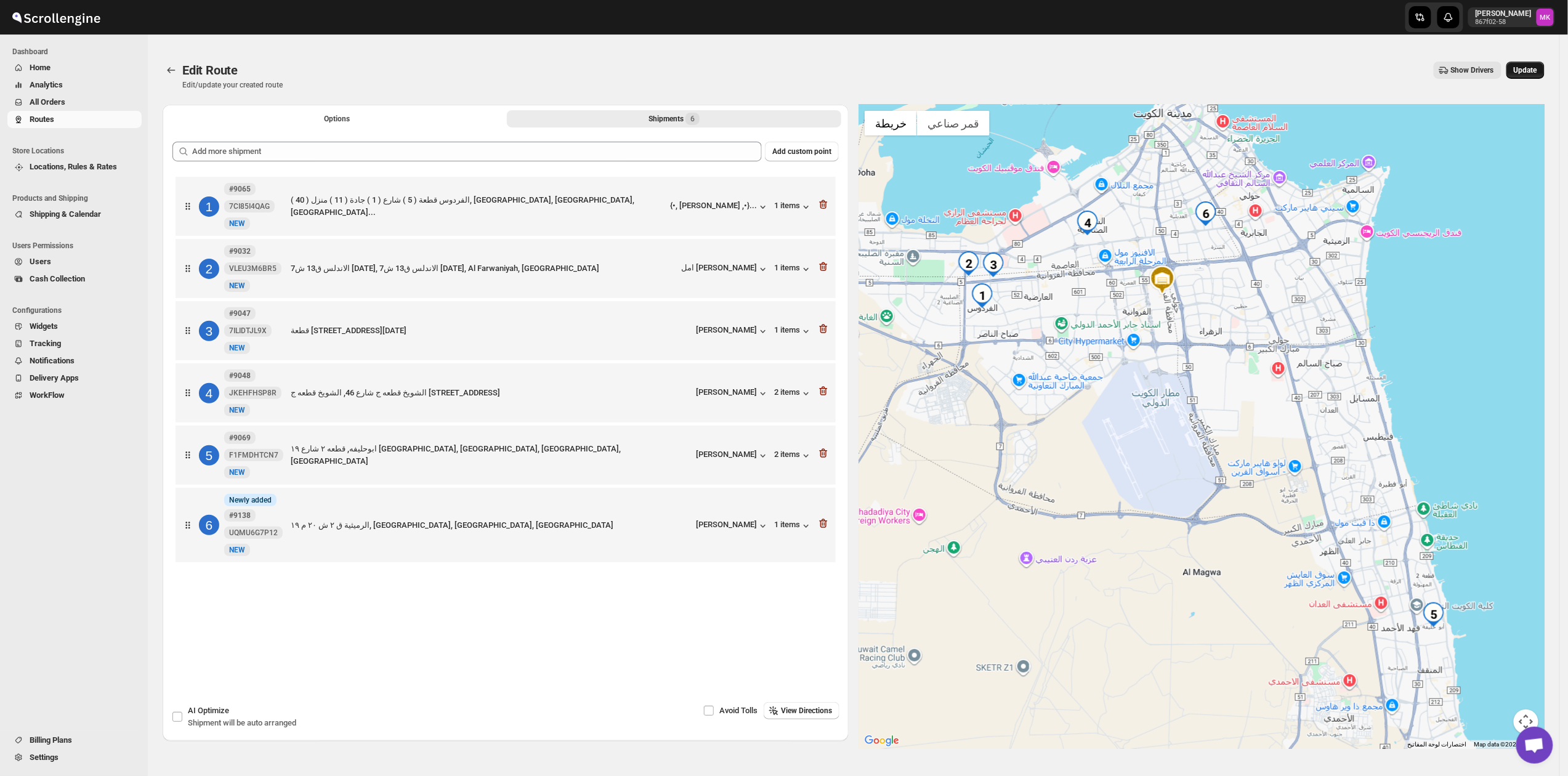
click at [1534, 64] on button "Update" at bounding box center [1525, 69] width 39 height 17
